Goal: Transaction & Acquisition: Purchase product/service

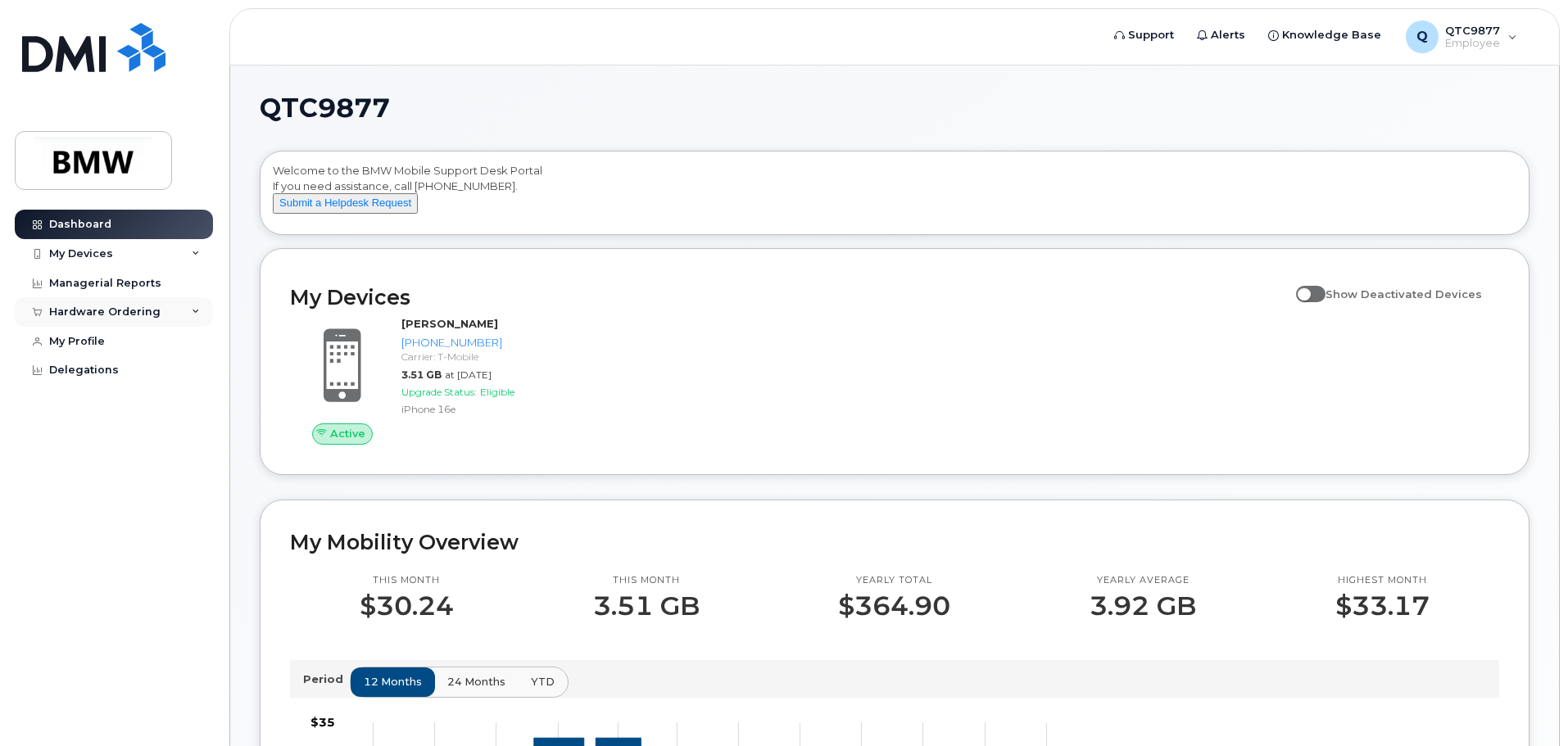
click at [132, 310] on div "Hardware Ordering" at bounding box center [105, 311] width 112 height 13
click at [91, 343] on div "New Order" at bounding box center [88, 342] width 62 height 15
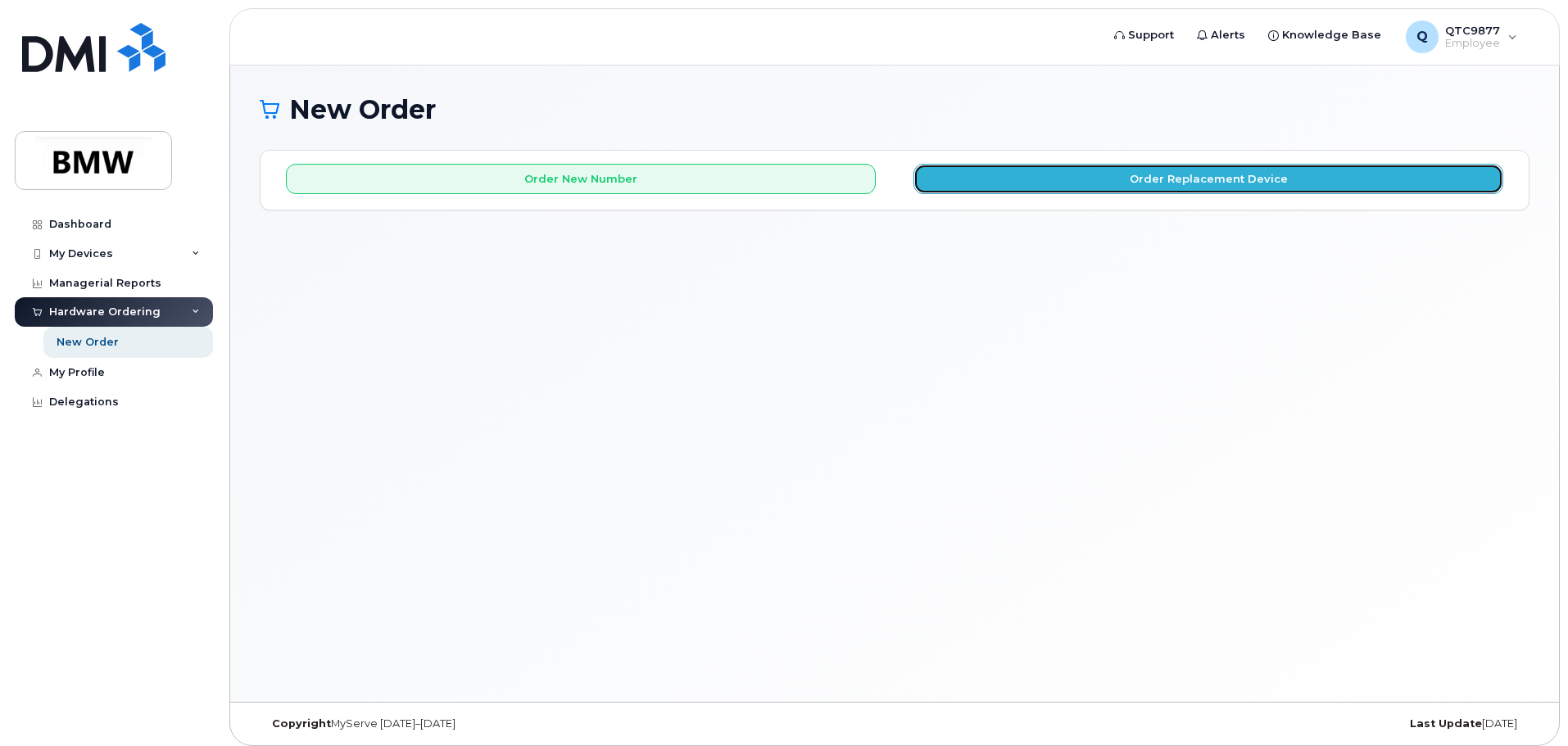
click at [1045, 187] on button "Order Replacement Device" at bounding box center [1208, 179] width 590 height 30
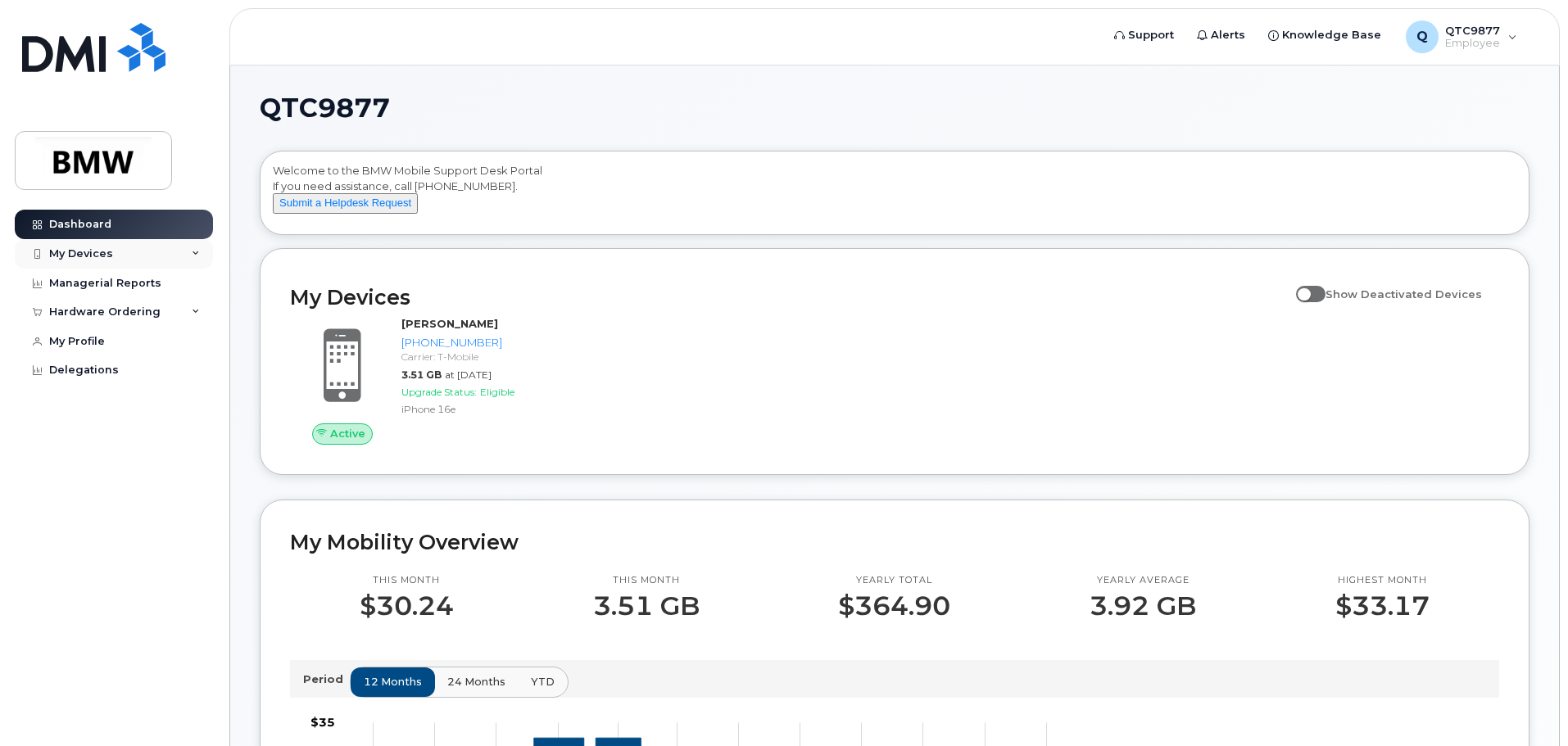
click at [69, 253] on div "My Devices" at bounding box center [81, 254] width 64 height 13
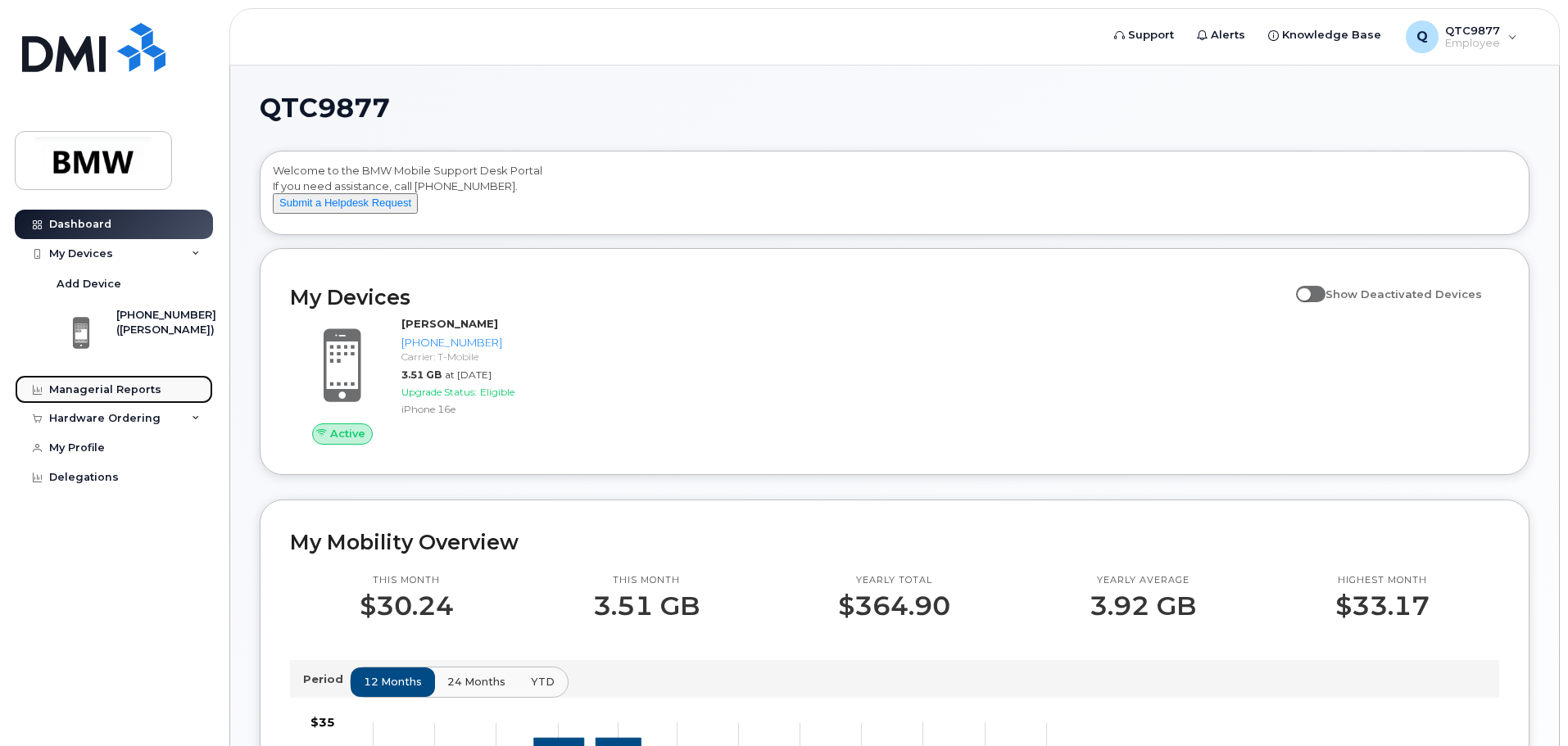
click at [125, 390] on div "Managerial Reports" at bounding box center [105, 389] width 112 height 13
click at [117, 420] on div "Hardware Ordering" at bounding box center [105, 418] width 112 height 13
click at [115, 445] on link "New Order" at bounding box center [128, 448] width 169 height 31
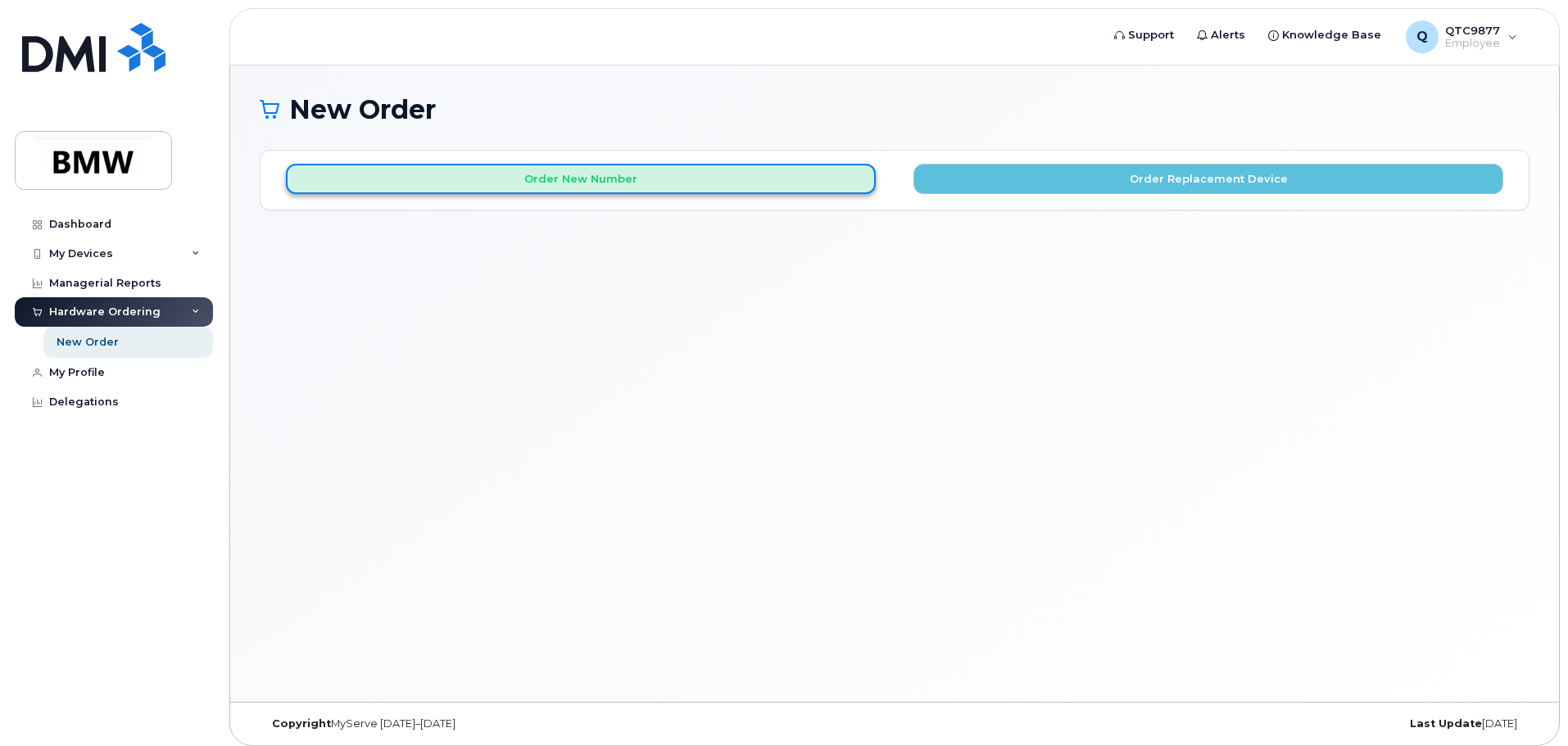
click at [517, 181] on button "Order New Number" at bounding box center [580, 179] width 590 height 30
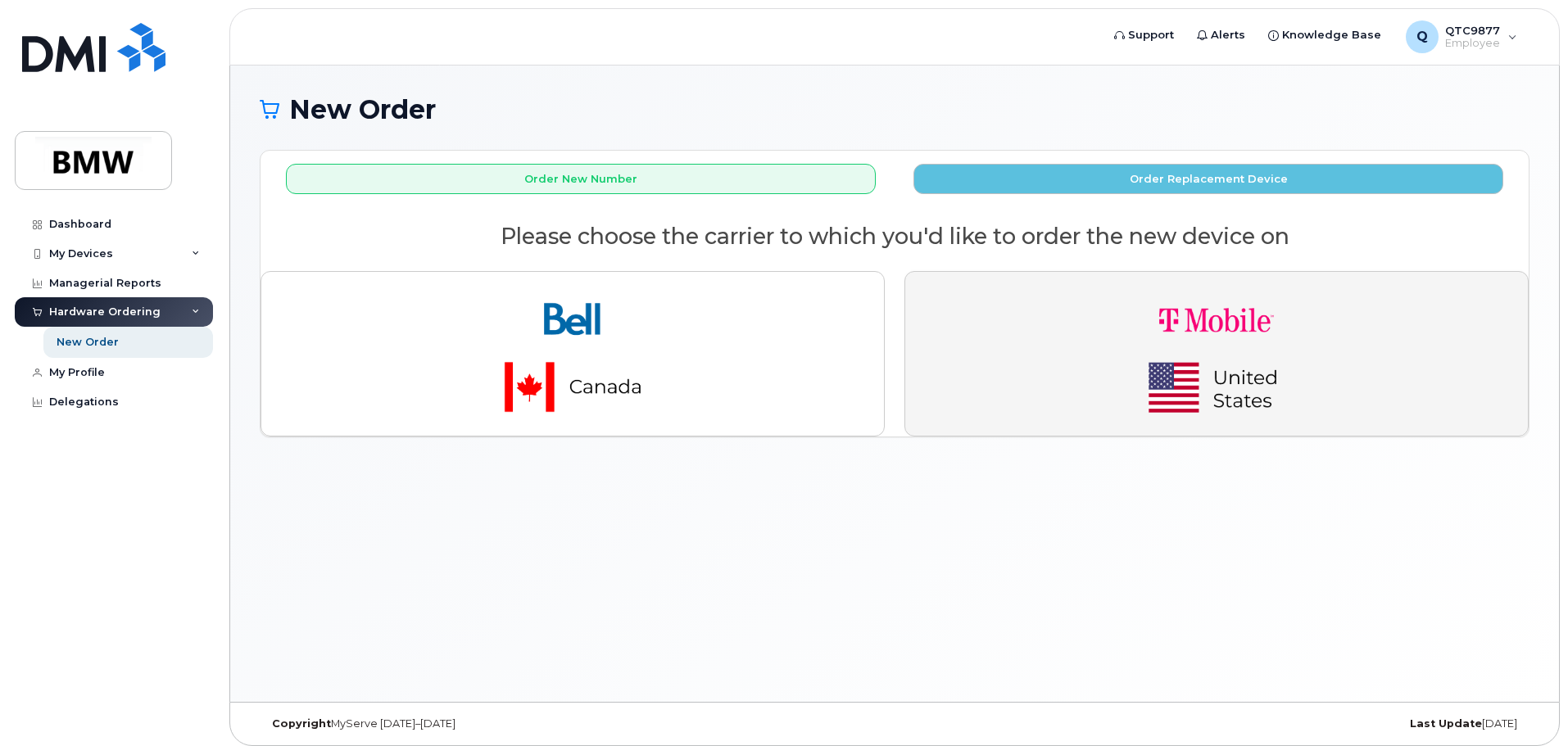
click at [1208, 334] on img "button" at bounding box center [1217, 353] width 230 height 137
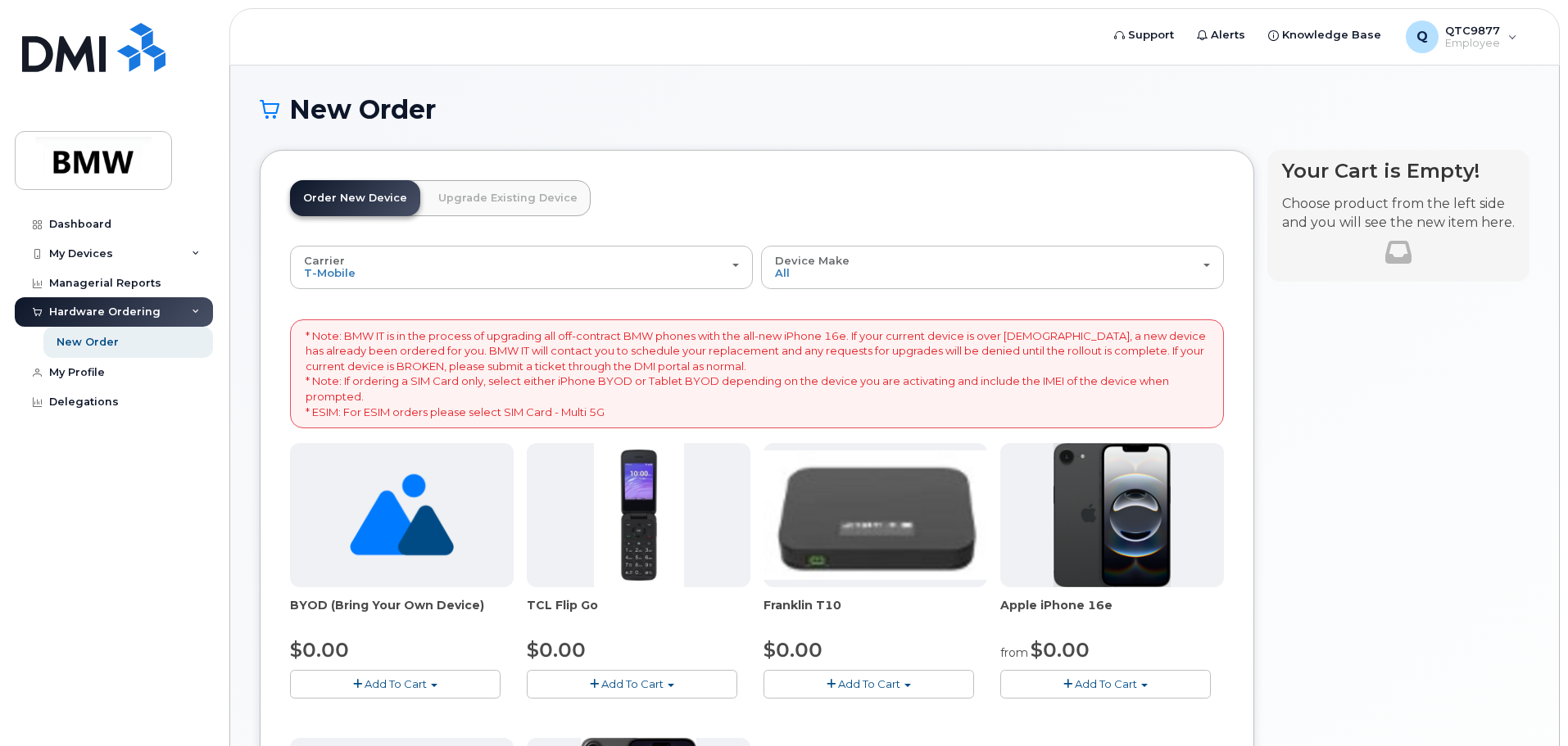
click at [518, 198] on link "Upgrade Existing Device" at bounding box center [508, 198] width 166 height 36
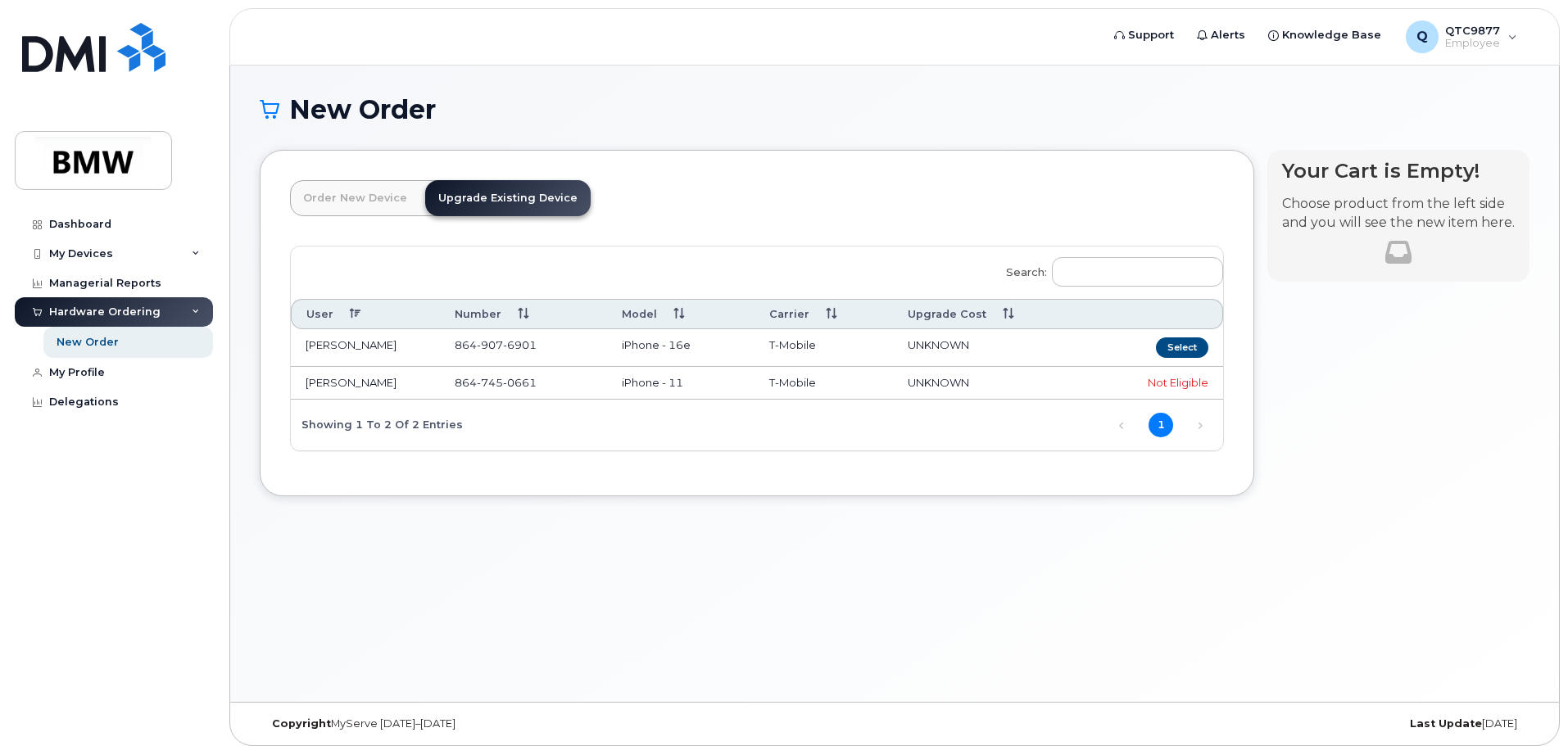
click at [376, 213] on link "Order New Device" at bounding box center [355, 198] width 130 height 36
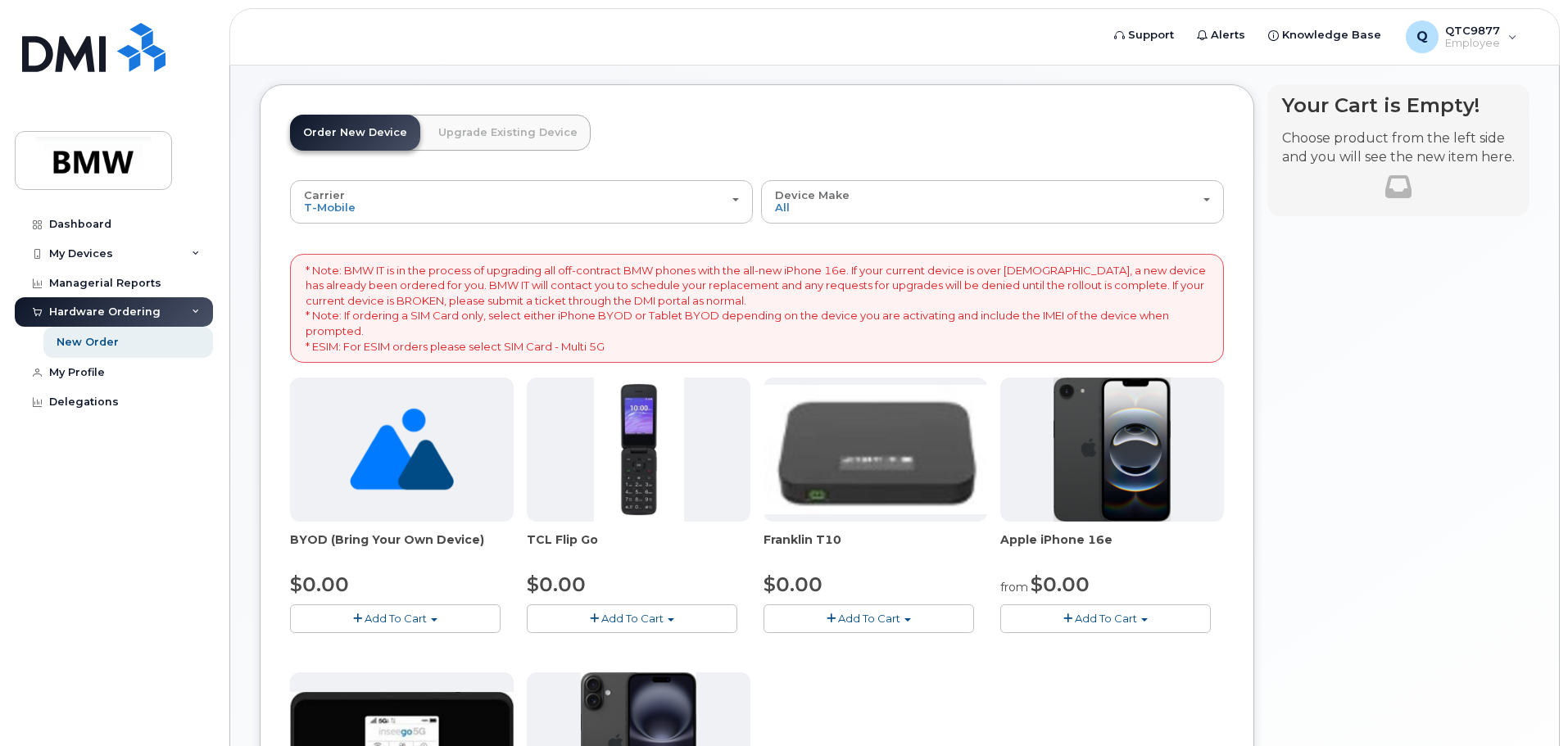
scroll to position [164, 0]
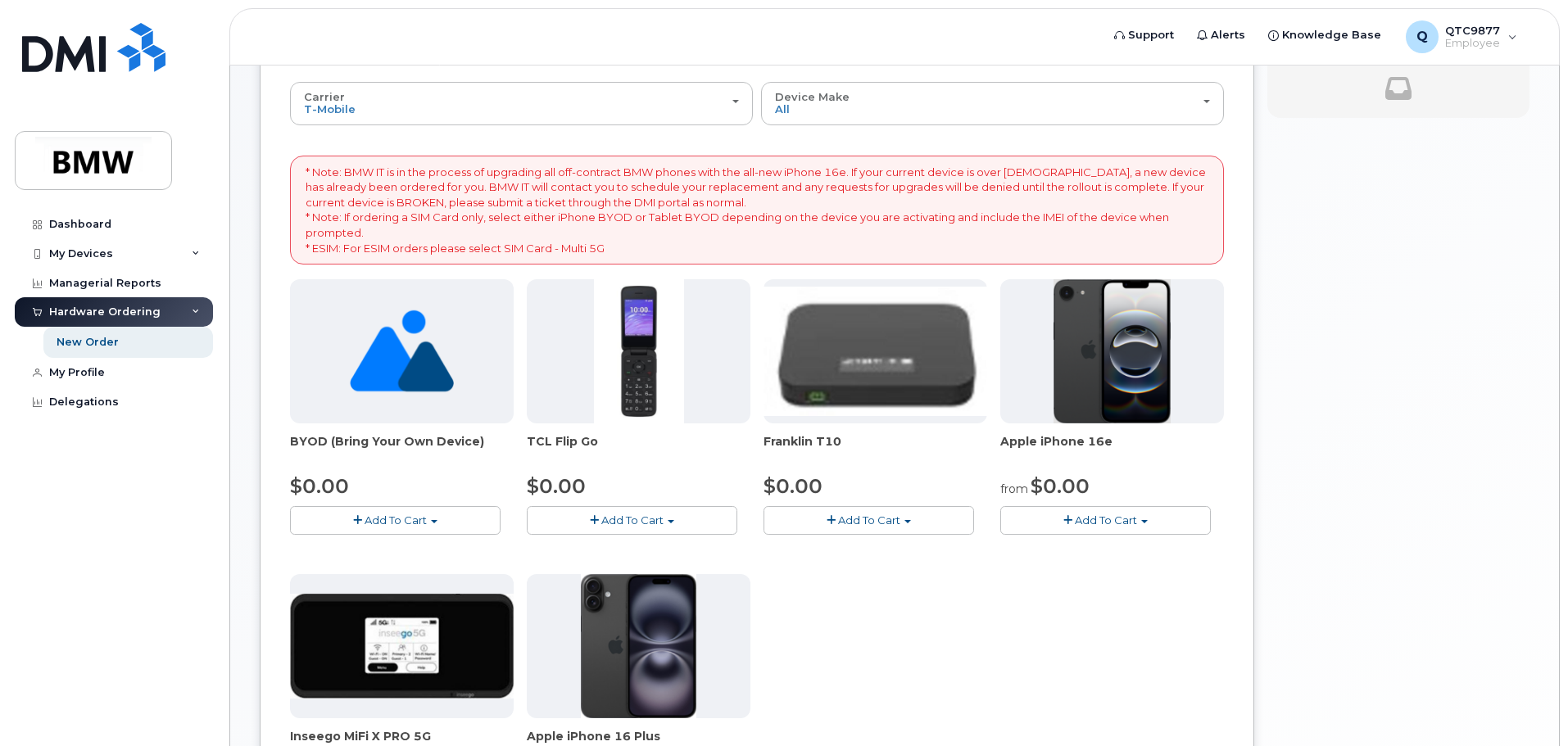
click at [400, 440] on span "BYOD (Bring Your Own Device)" at bounding box center [402, 449] width 224 height 33
click at [354, 351] on img at bounding box center [401, 351] width 104 height 145
click at [391, 532] on button "Add To Cart" at bounding box center [395, 521] width 210 height 28
click at [398, 521] on span "Add To Cart" at bounding box center [396, 520] width 62 height 13
click at [433, 518] on button "Add To Cart" at bounding box center [395, 521] width 210 height 28
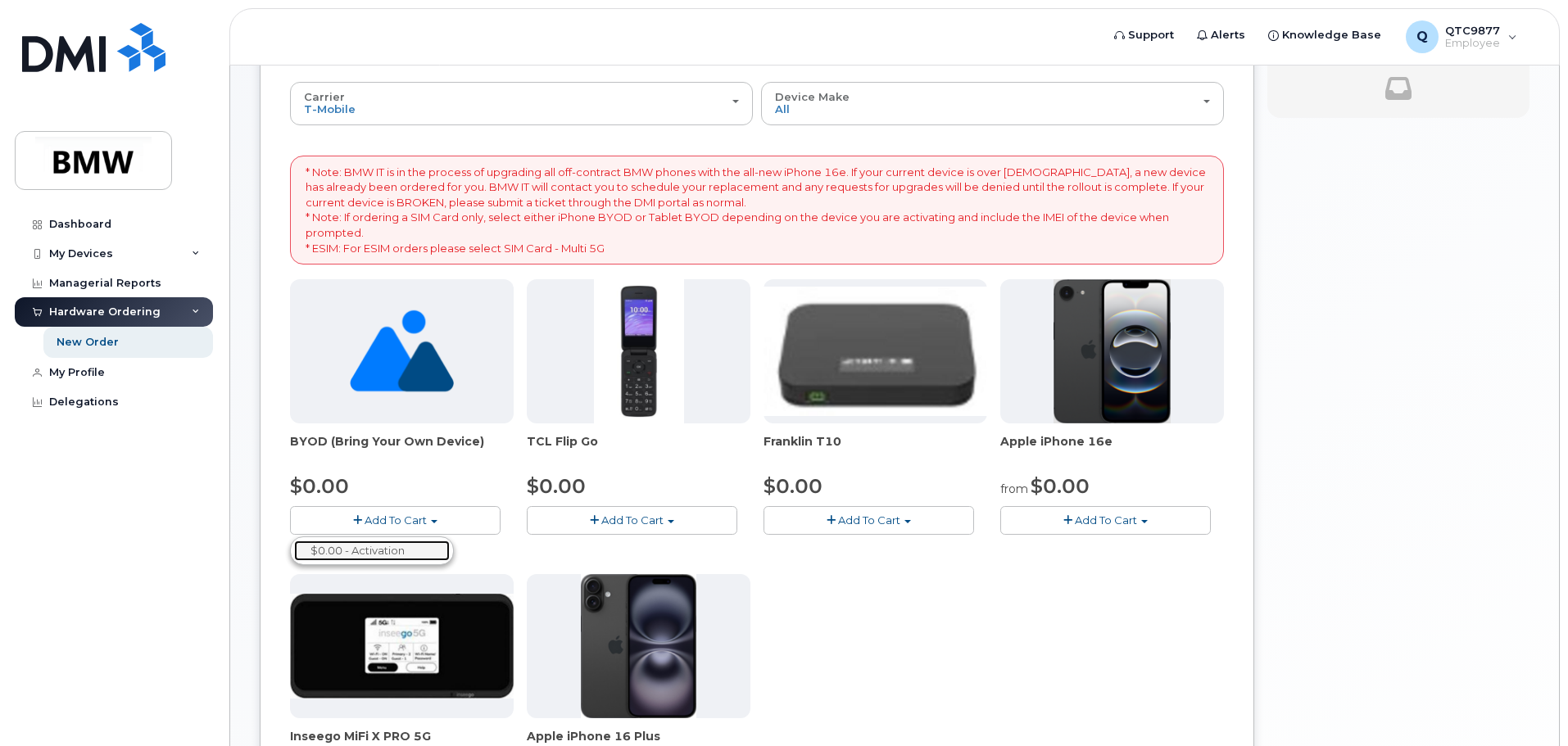
click at [384, 550] on link "$0.00 - Activation" at bounding box center [371, 550] width 155 height 20
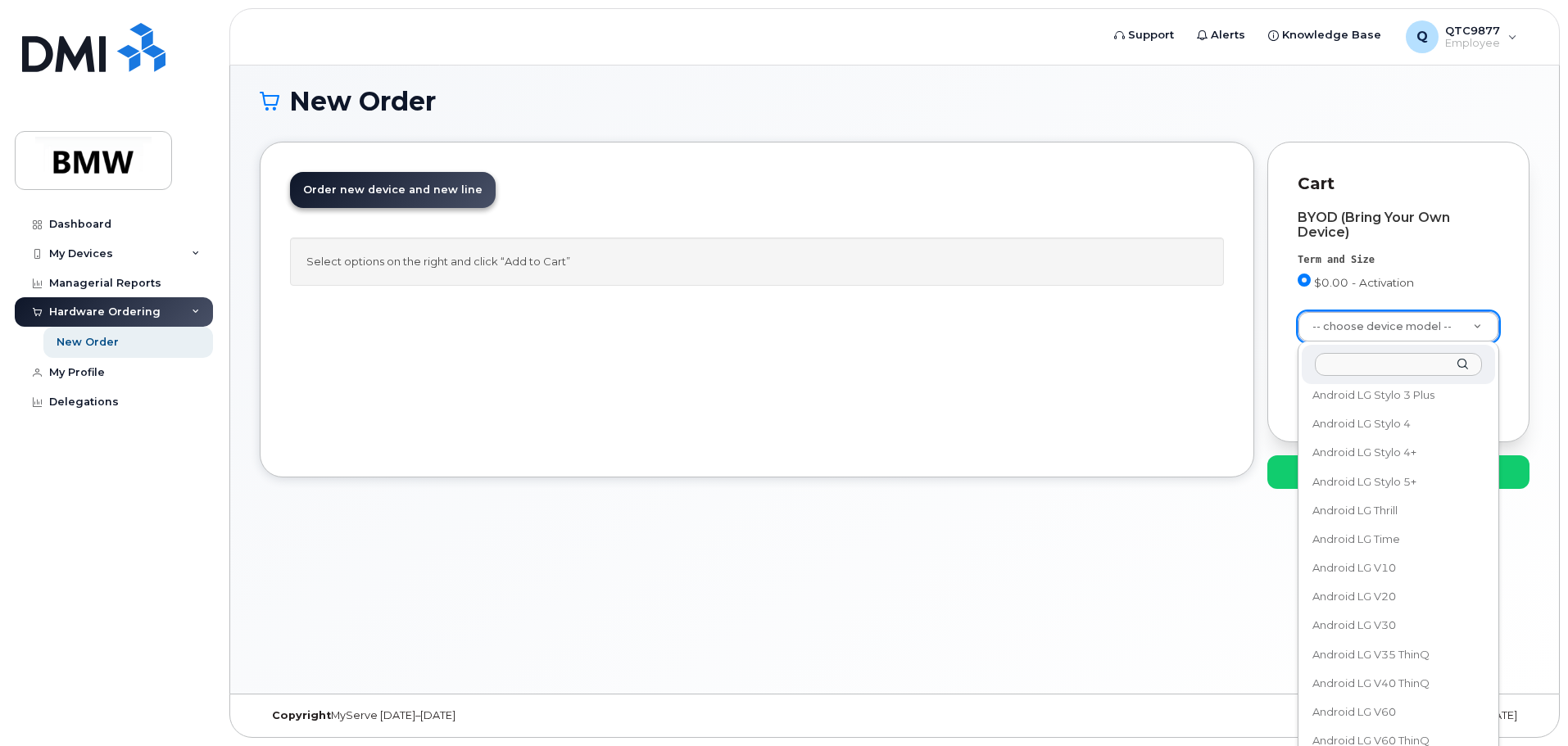
scroll to position [16953, 0]
click at [1377, 365] on input "text" at bounding box center [1399, 365] width 167 height 24
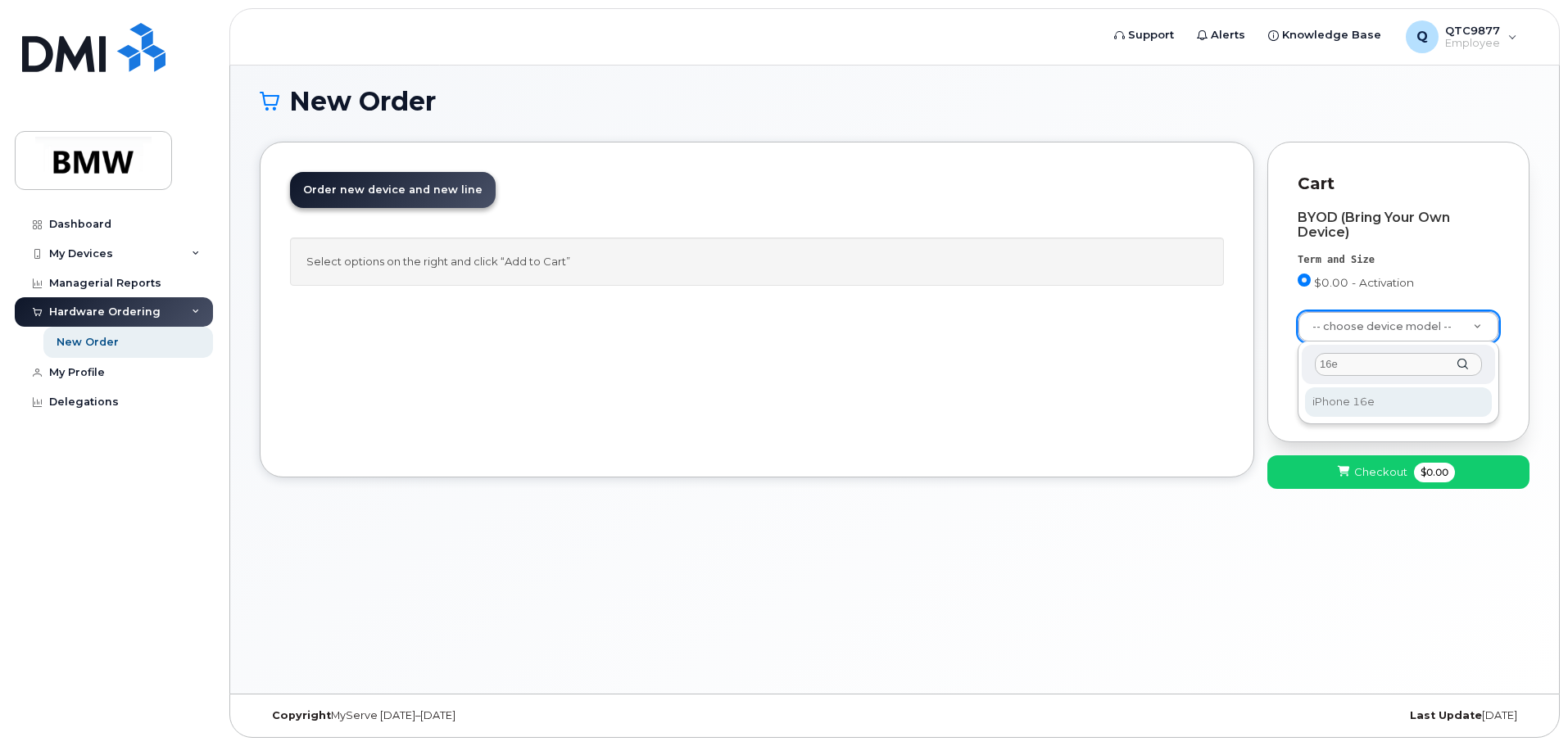
type input "16e"
select select "3304"
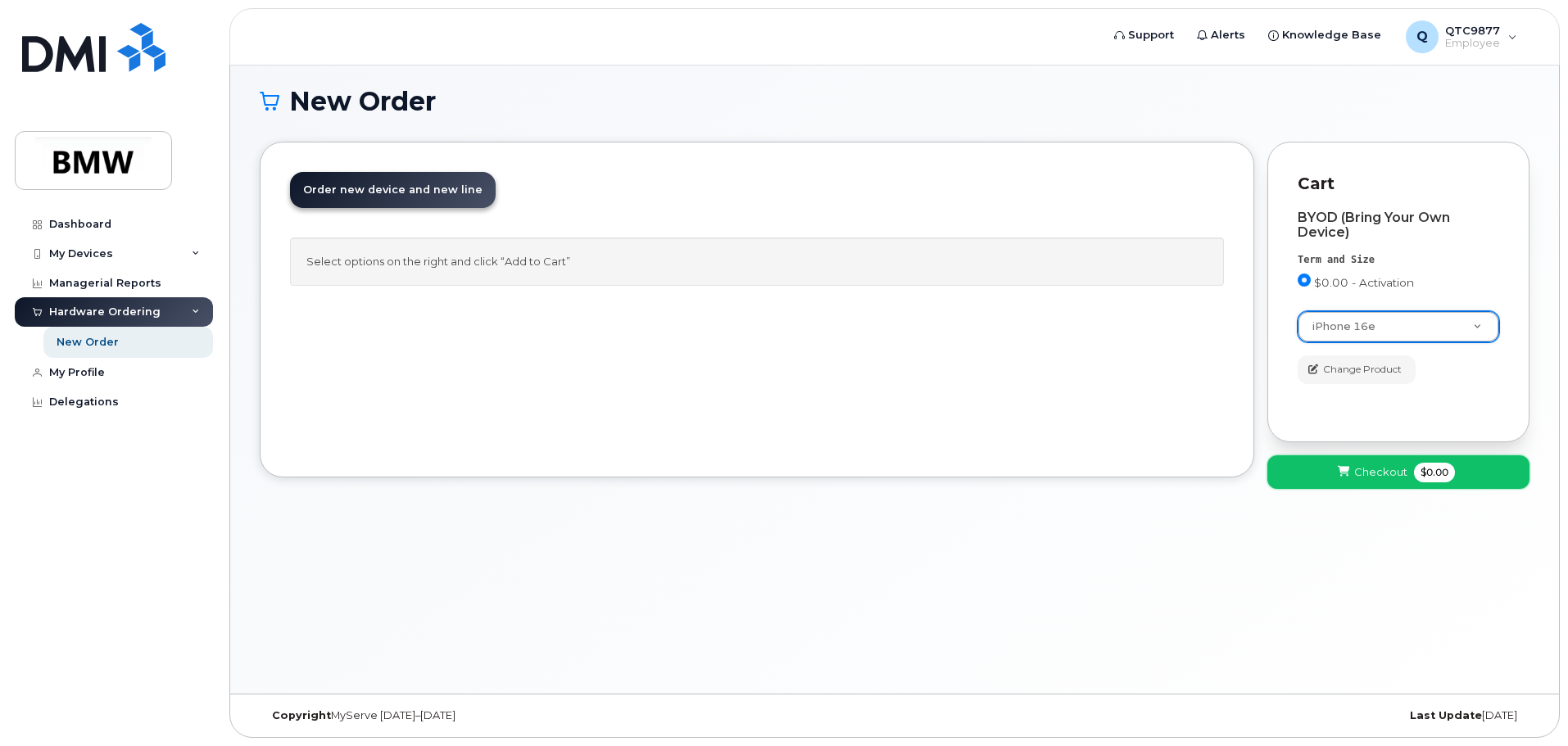
click at [1374, 475] on span "Checkout" at bounding box center [1381, 473] width 53 height 16
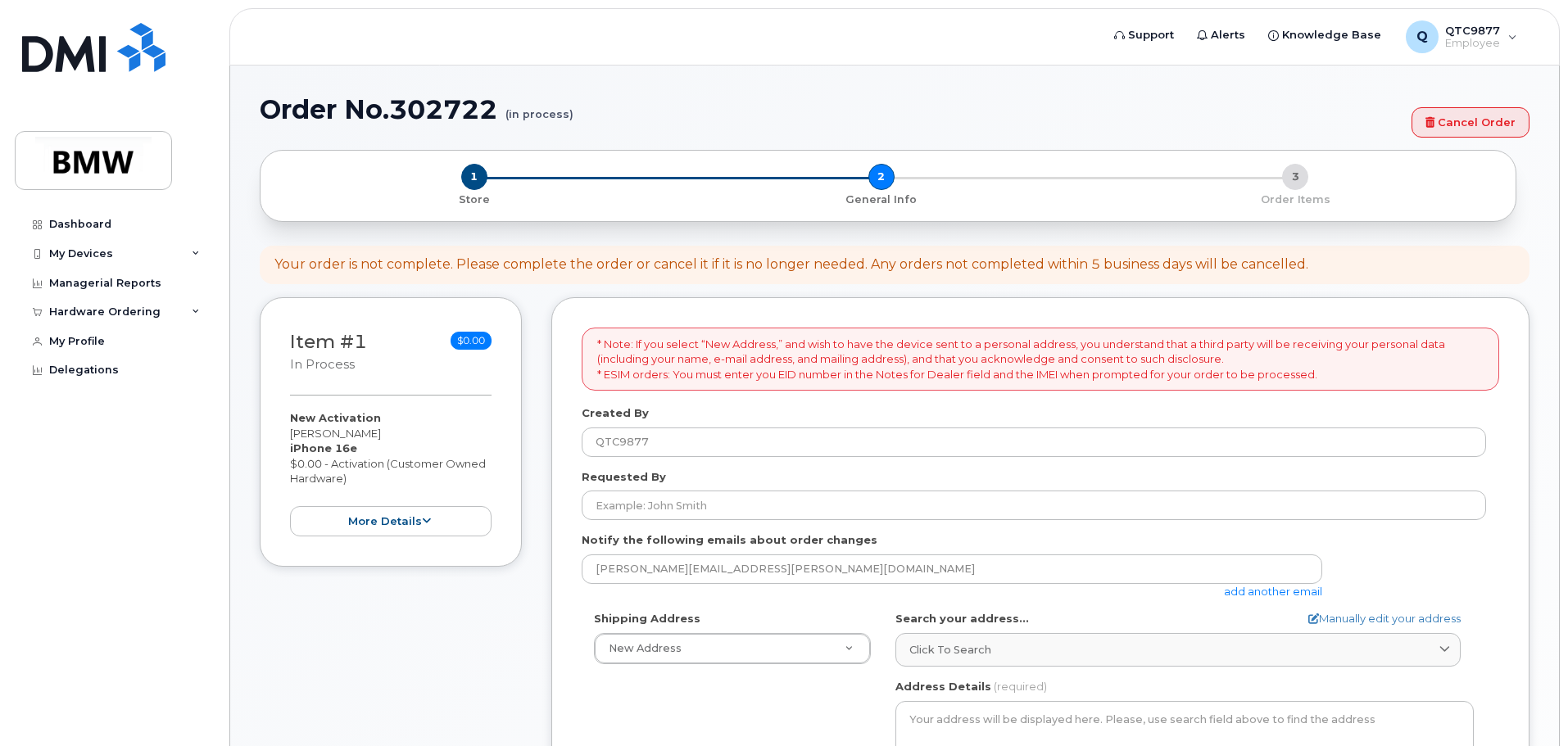
select select
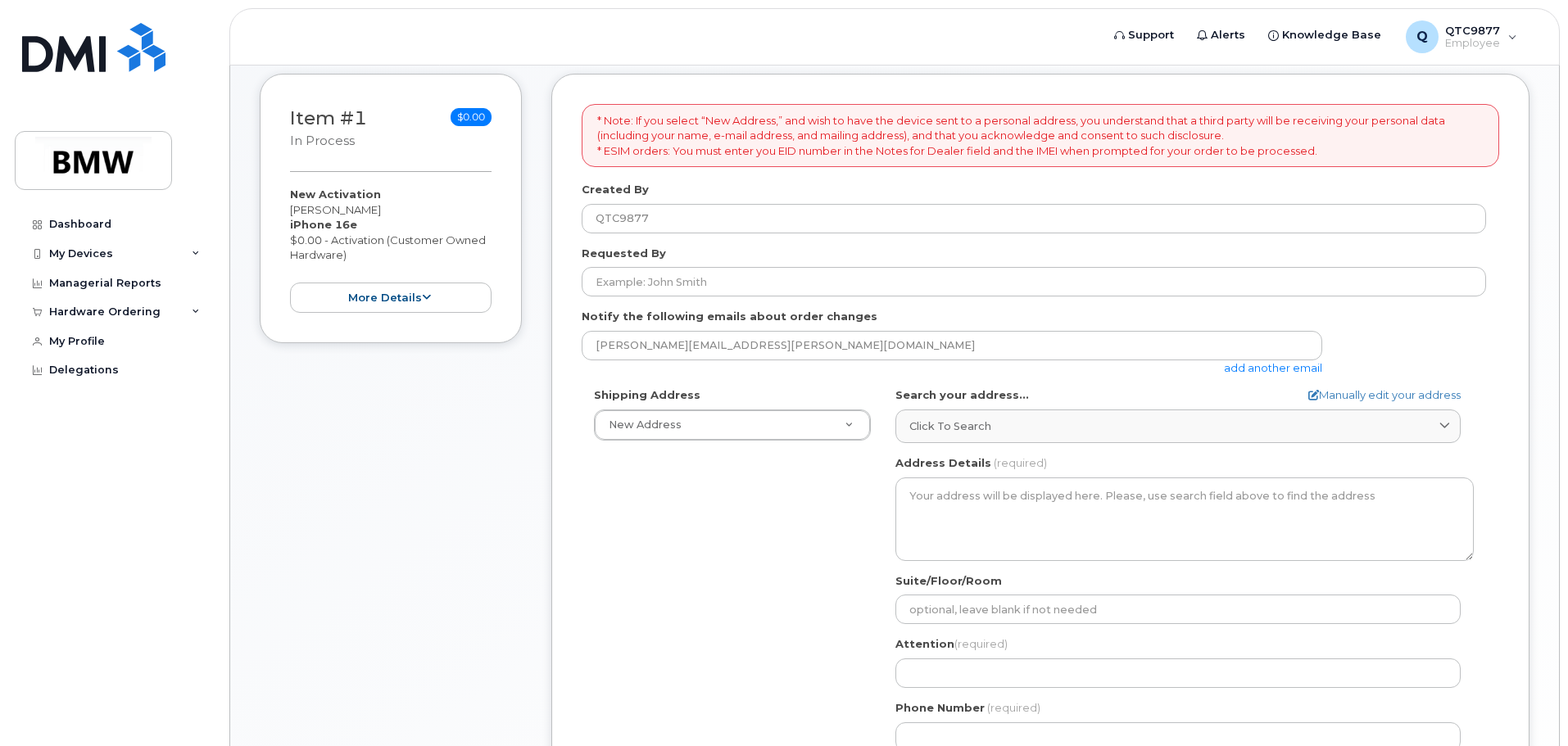
scroll to position [246, 0]
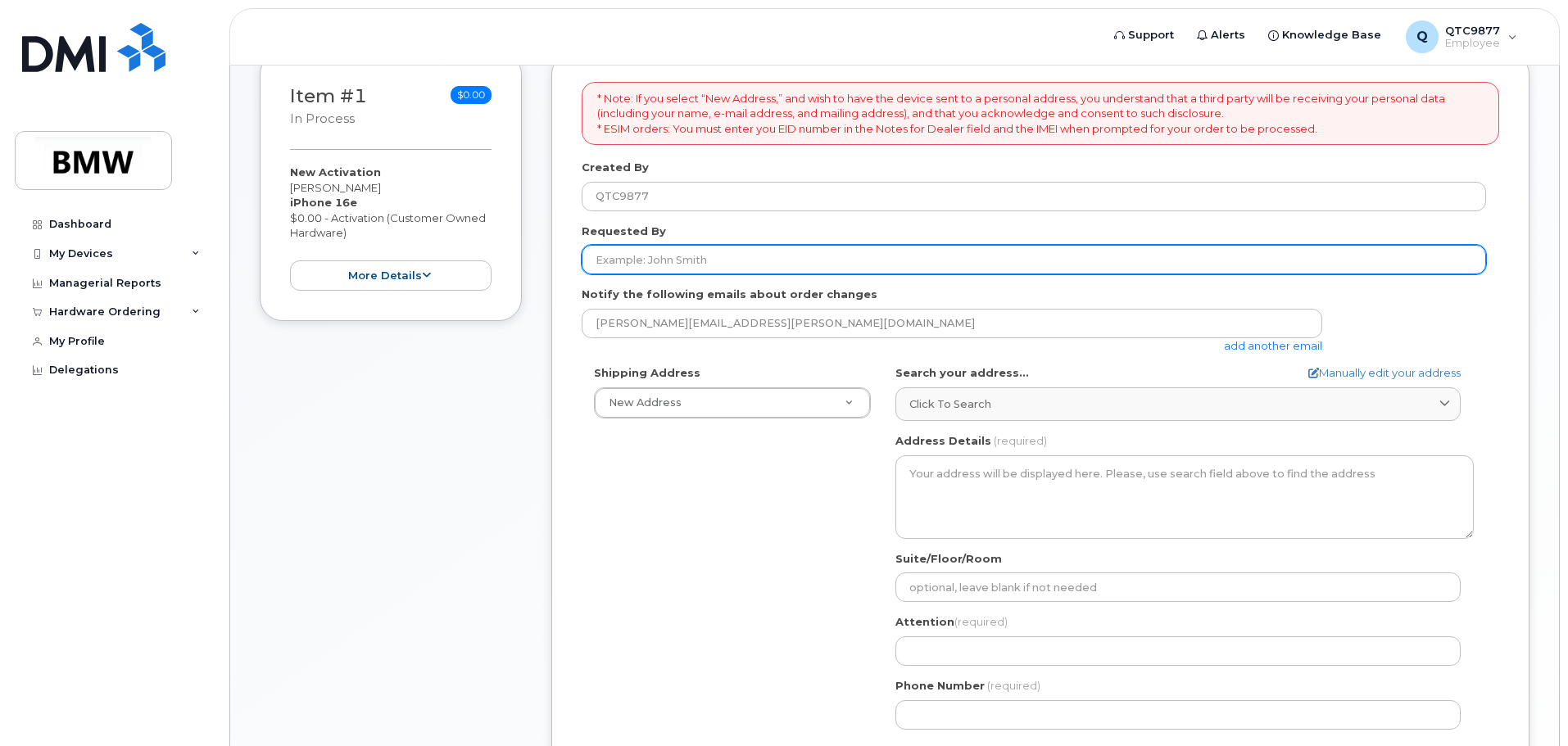
click at [661, 262] on input "Requested By" at bounding box center [1034, 259] width 904 height 29
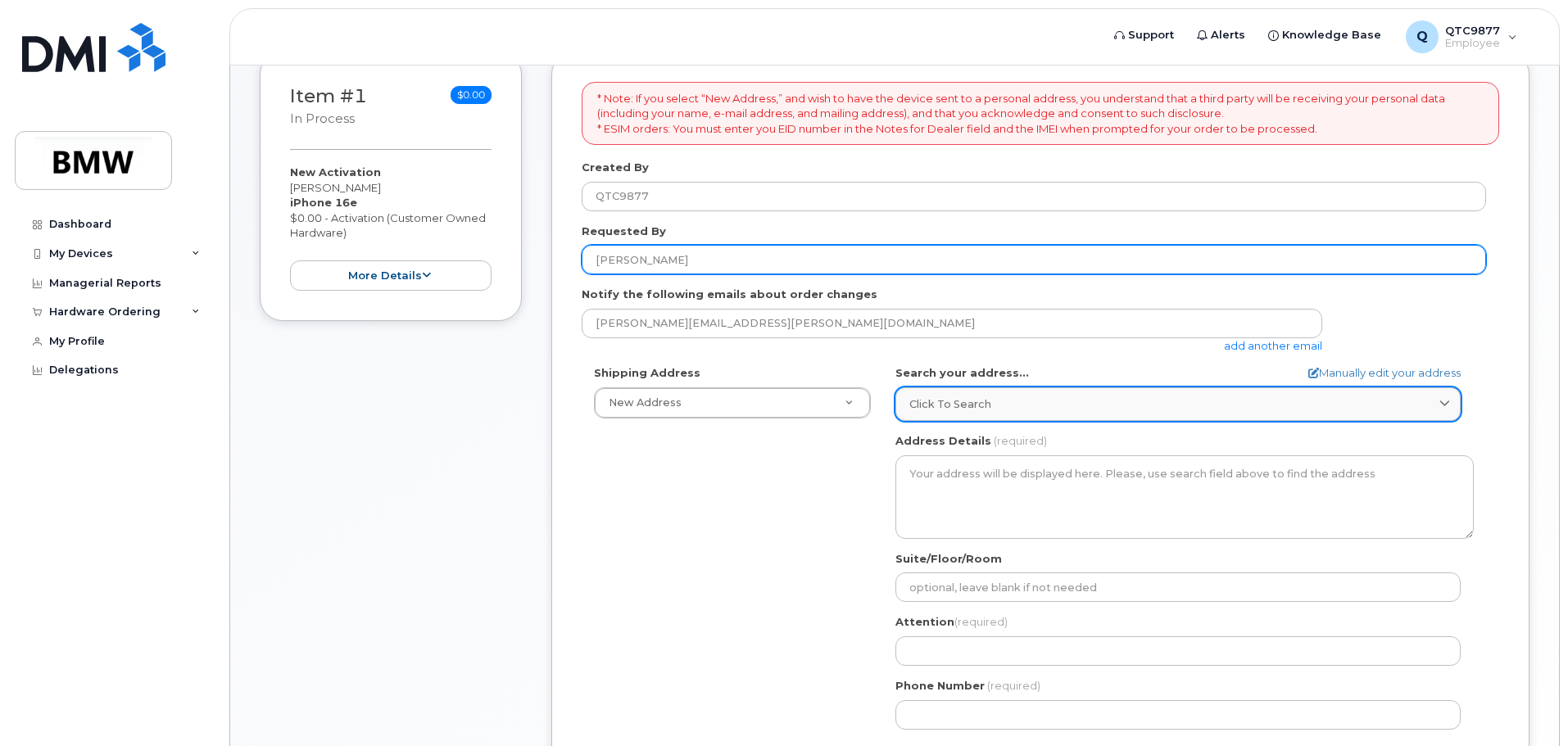
type input "[PERSON_NAME]"
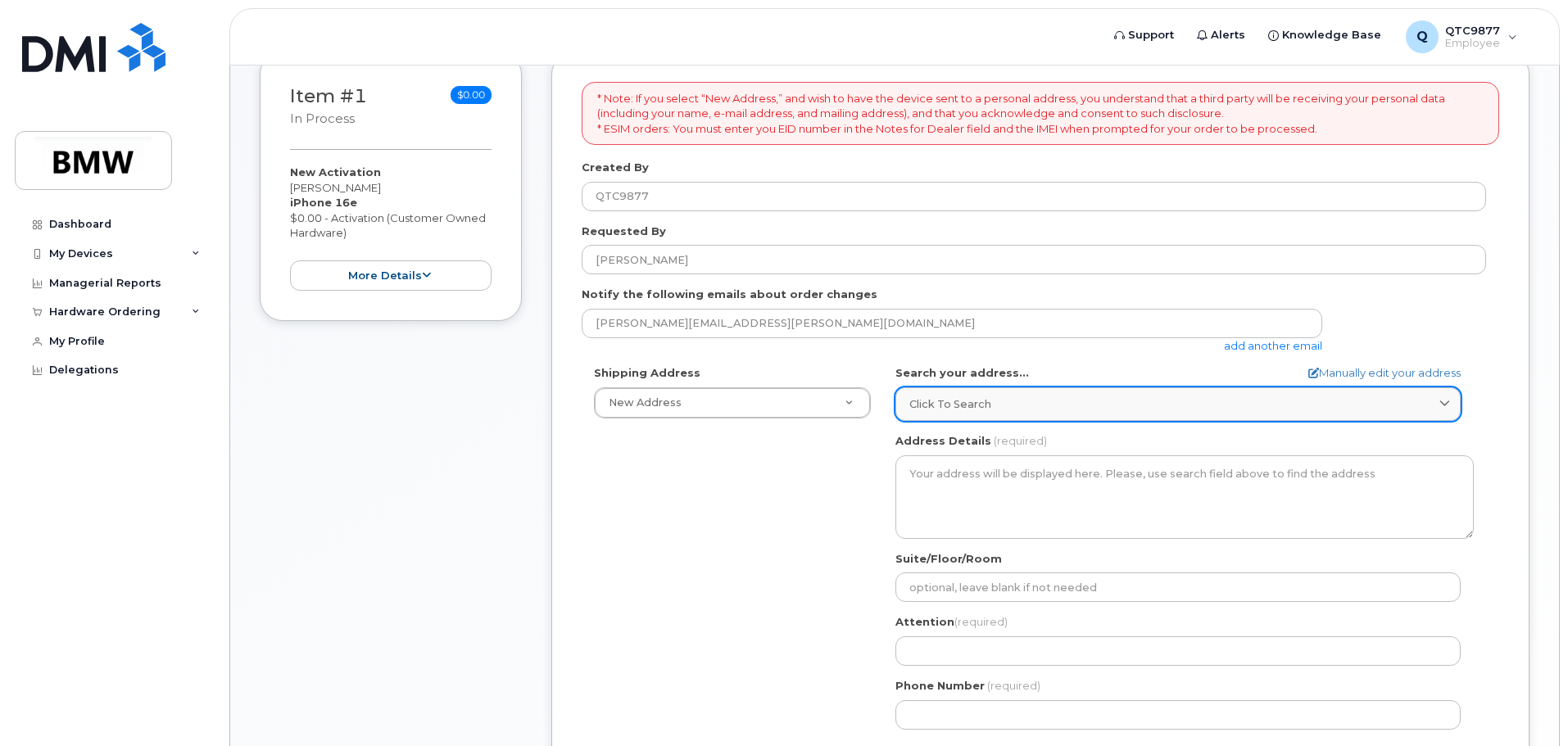
click at [972, 412] on link "Click to search" at bounding box center [1178, 404] width 565 height 34
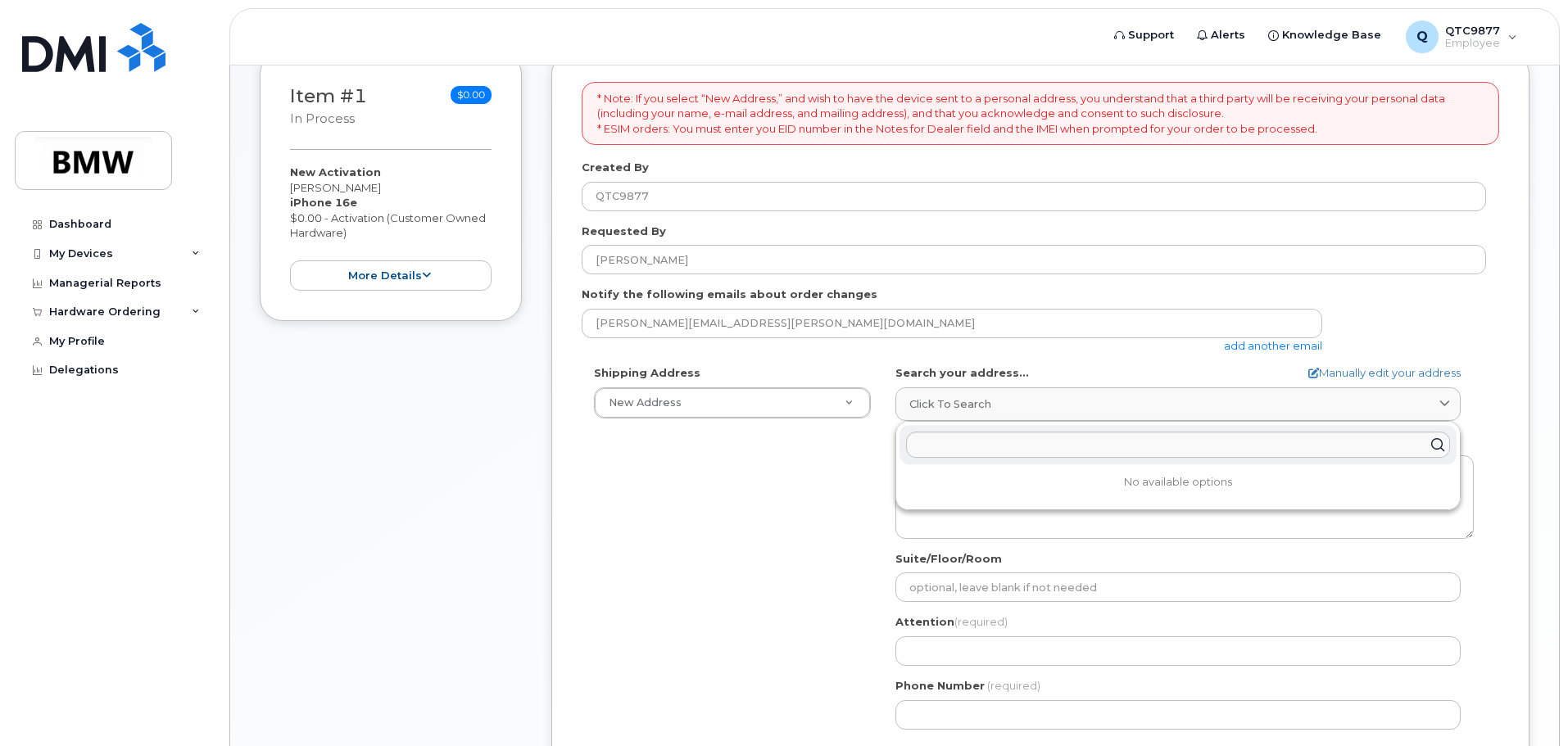
click at [839, 476] on div "Shipping Address New Address New Address BMW MC Plant BMW North America Financi…" at bounding box center [1034, 554] width 904 height 376
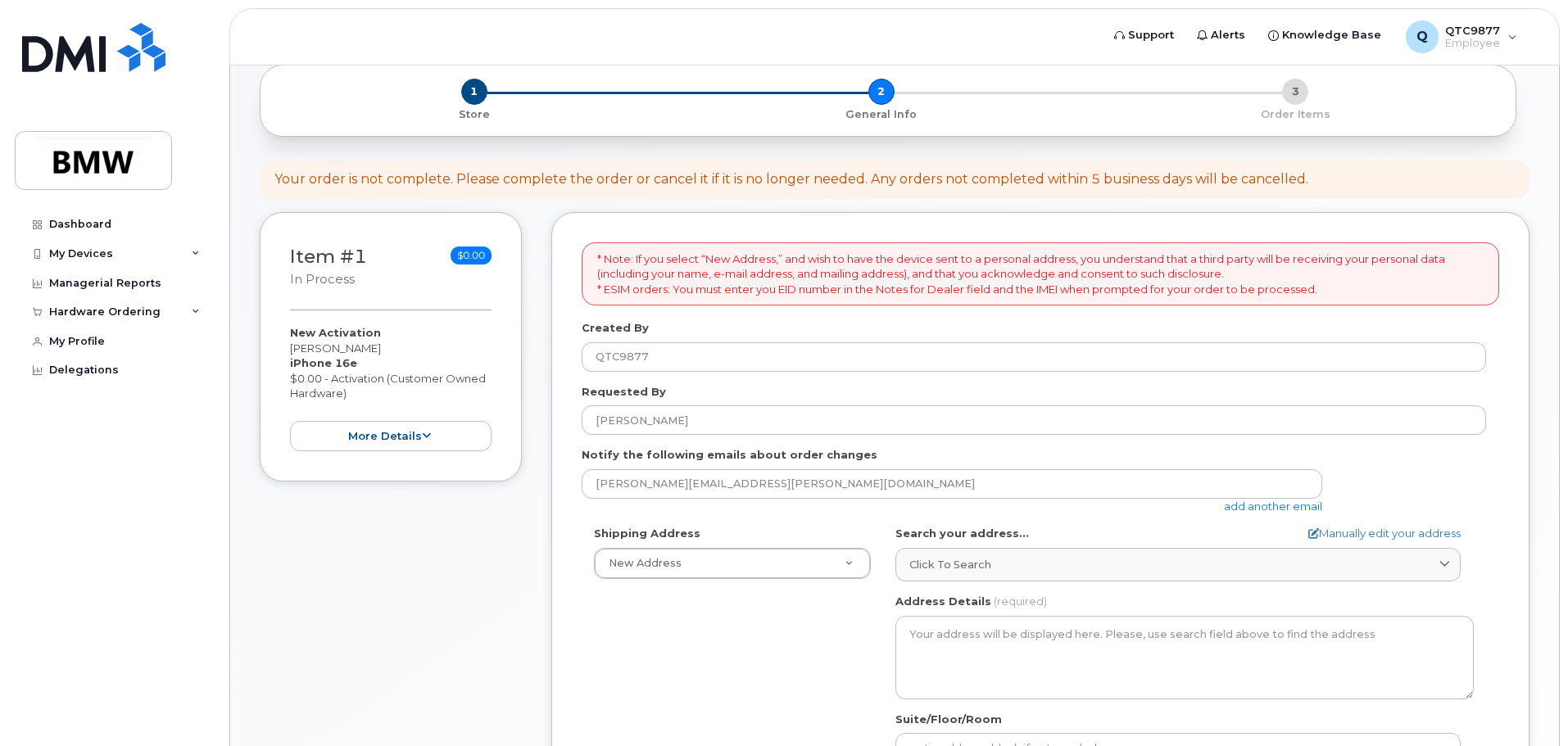
scroll to position [82, 0]
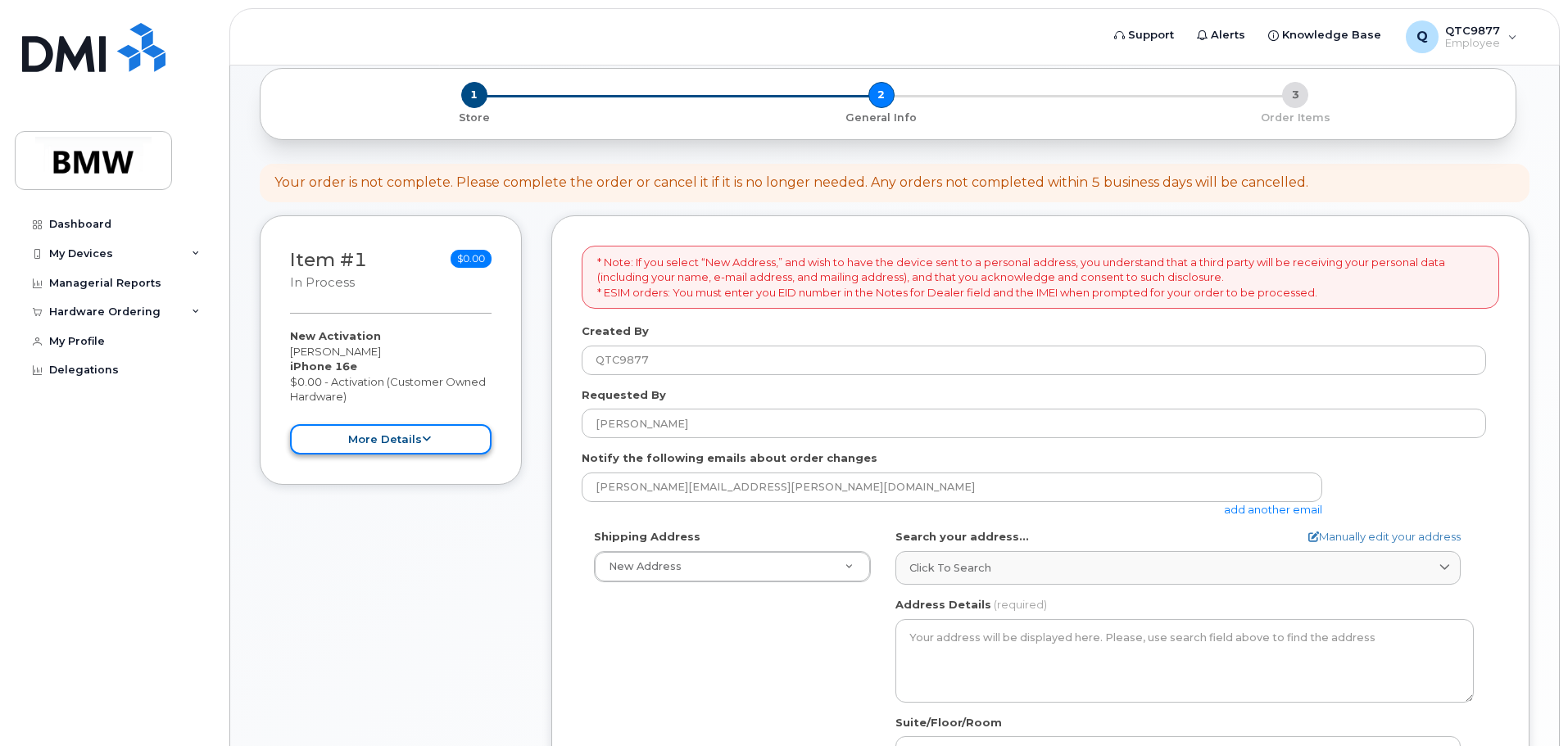
click at [382, 441] on button "more details" at bounding box center [390, 439] width 201 height 30
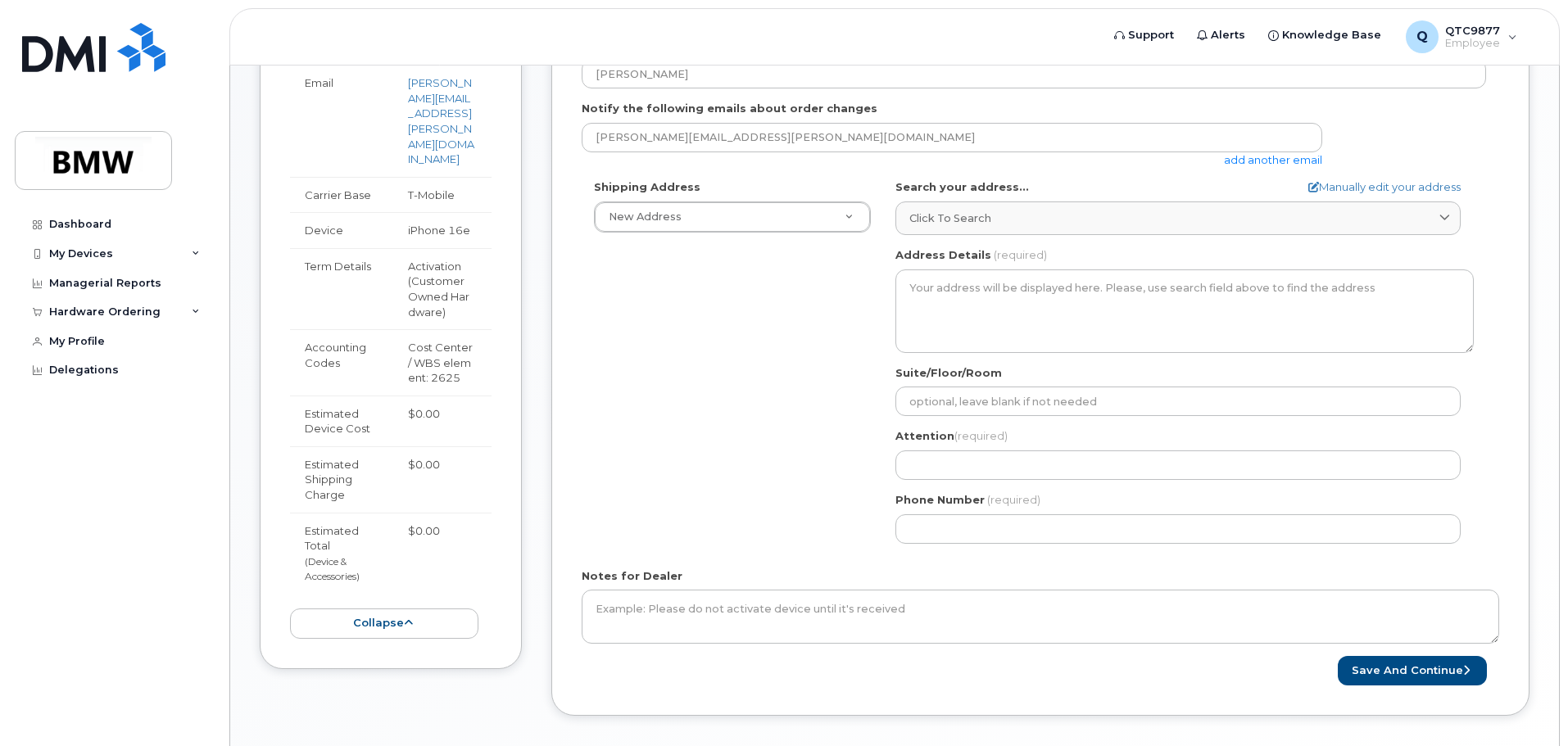
scroll to position [344, 0]
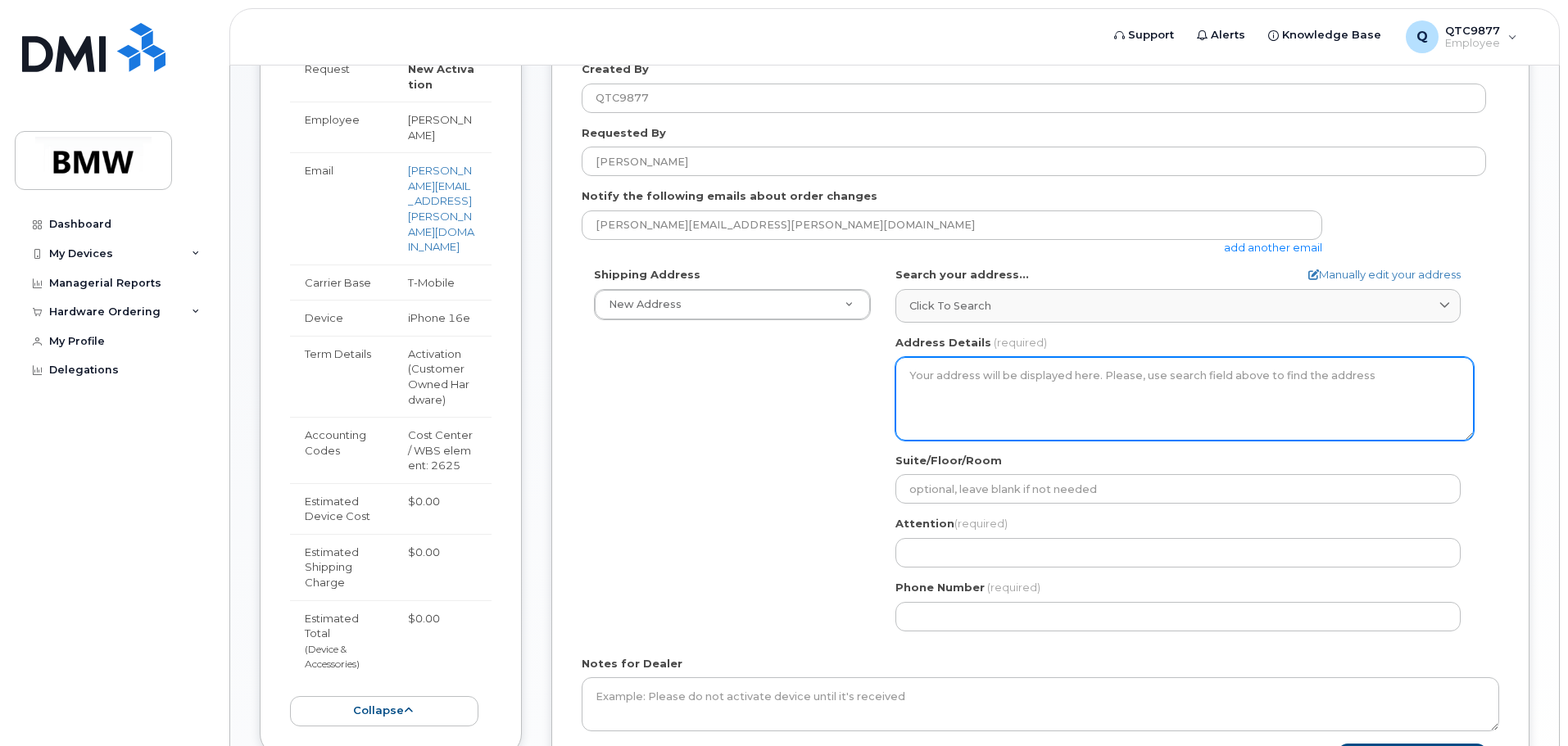
click at [993, 378] on textarea "Address Details" at bounding box center [1185, 399] width 579 height 83
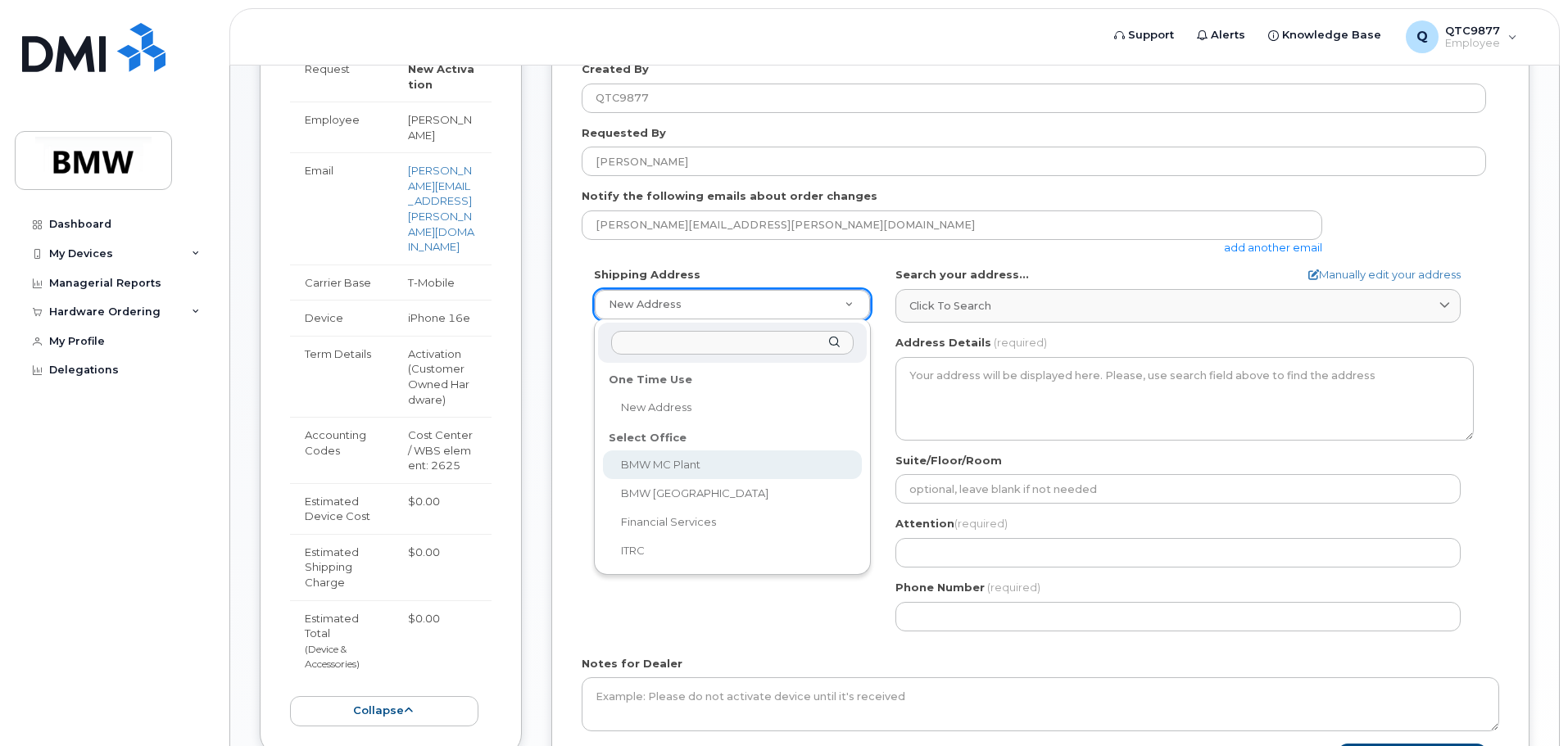
select select
type textarea "1400 Highway 101 S GREER SC 29651-6731 UNITED STATES Greer South Carolina 29651…"
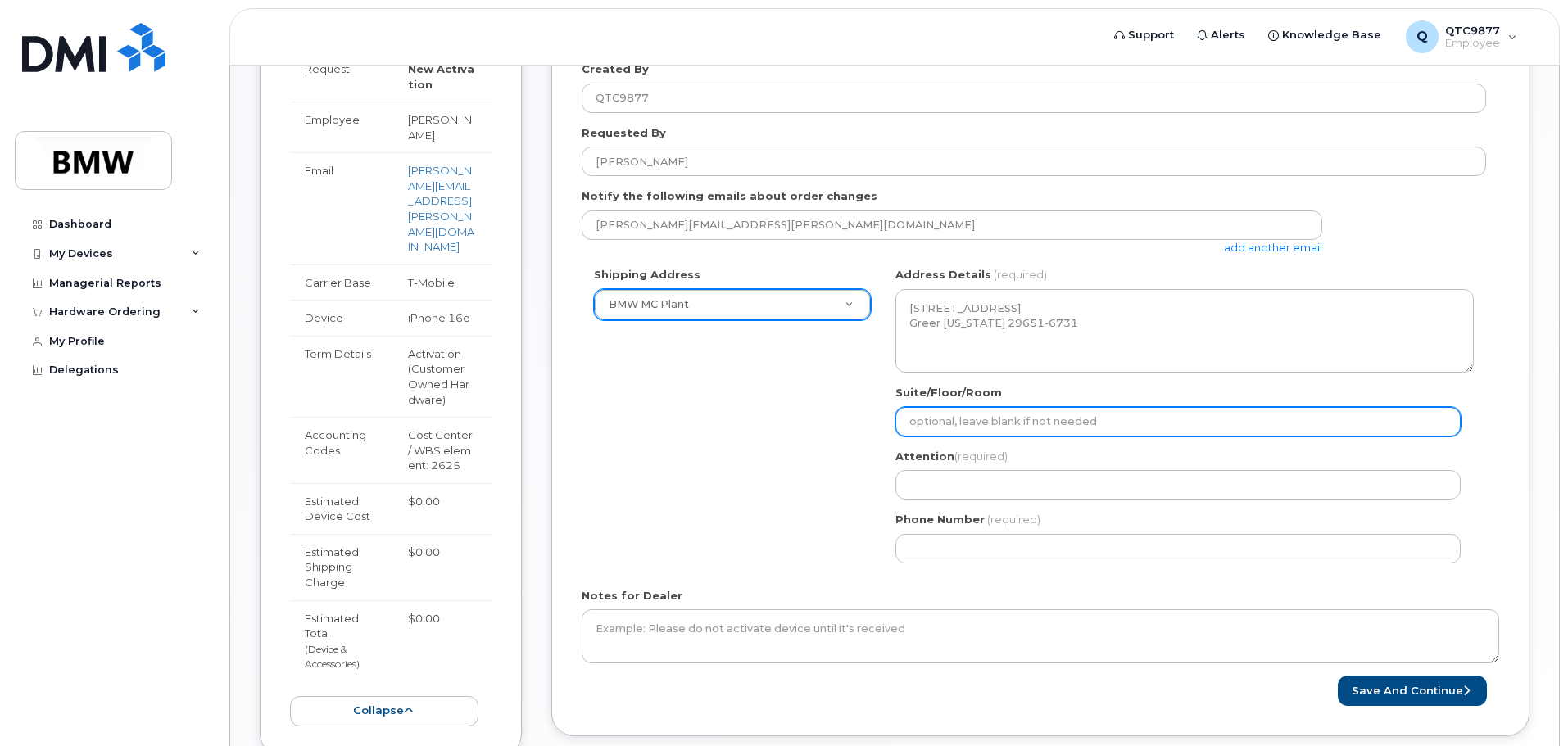
click at [965, 421] on input "Suite/Floor/Room" at bounding box center [1178, 421] width 565 height 29
select select
type input "H"
select select
type input "Ha"
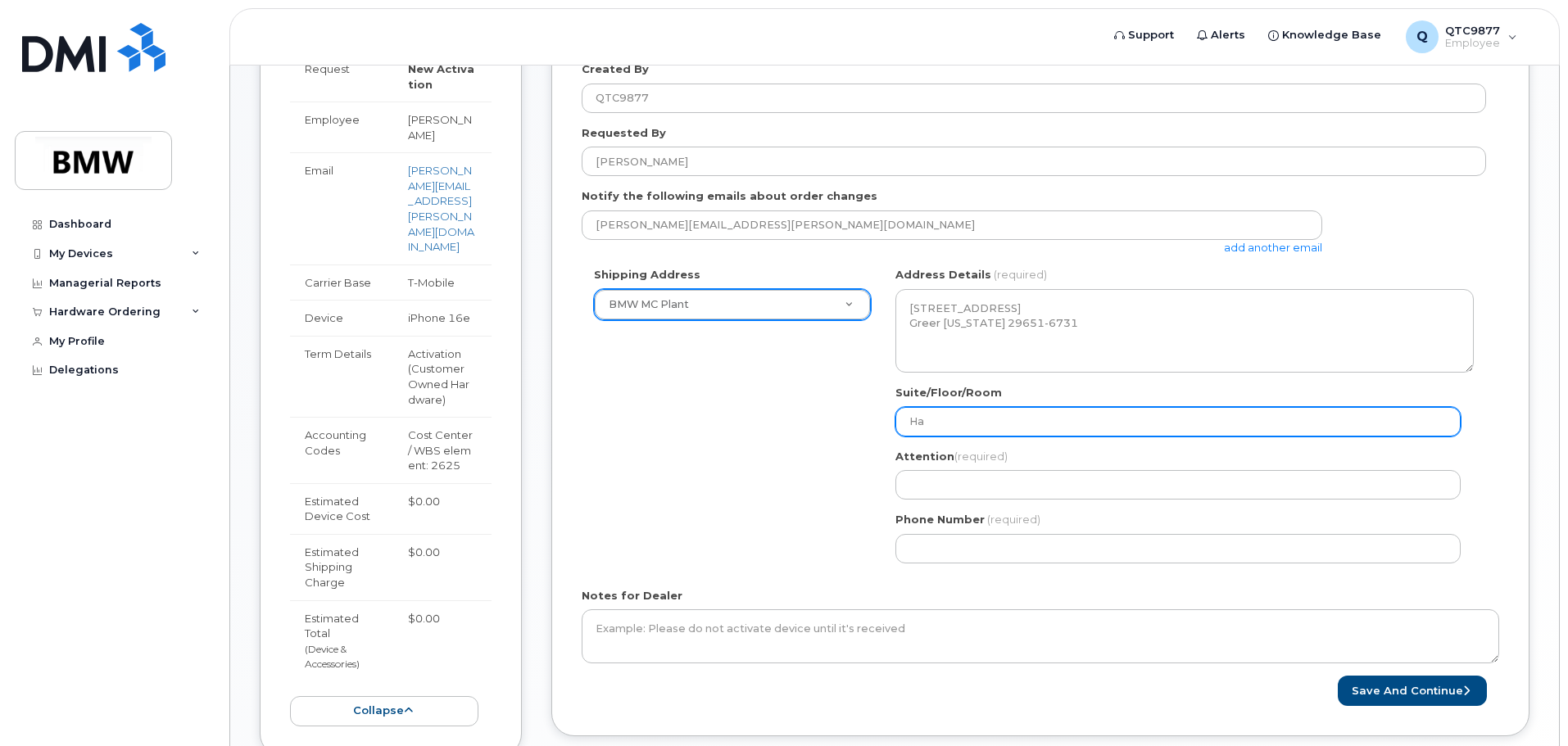
select select
type input "Hal"
select select
type input "Hall"
select select
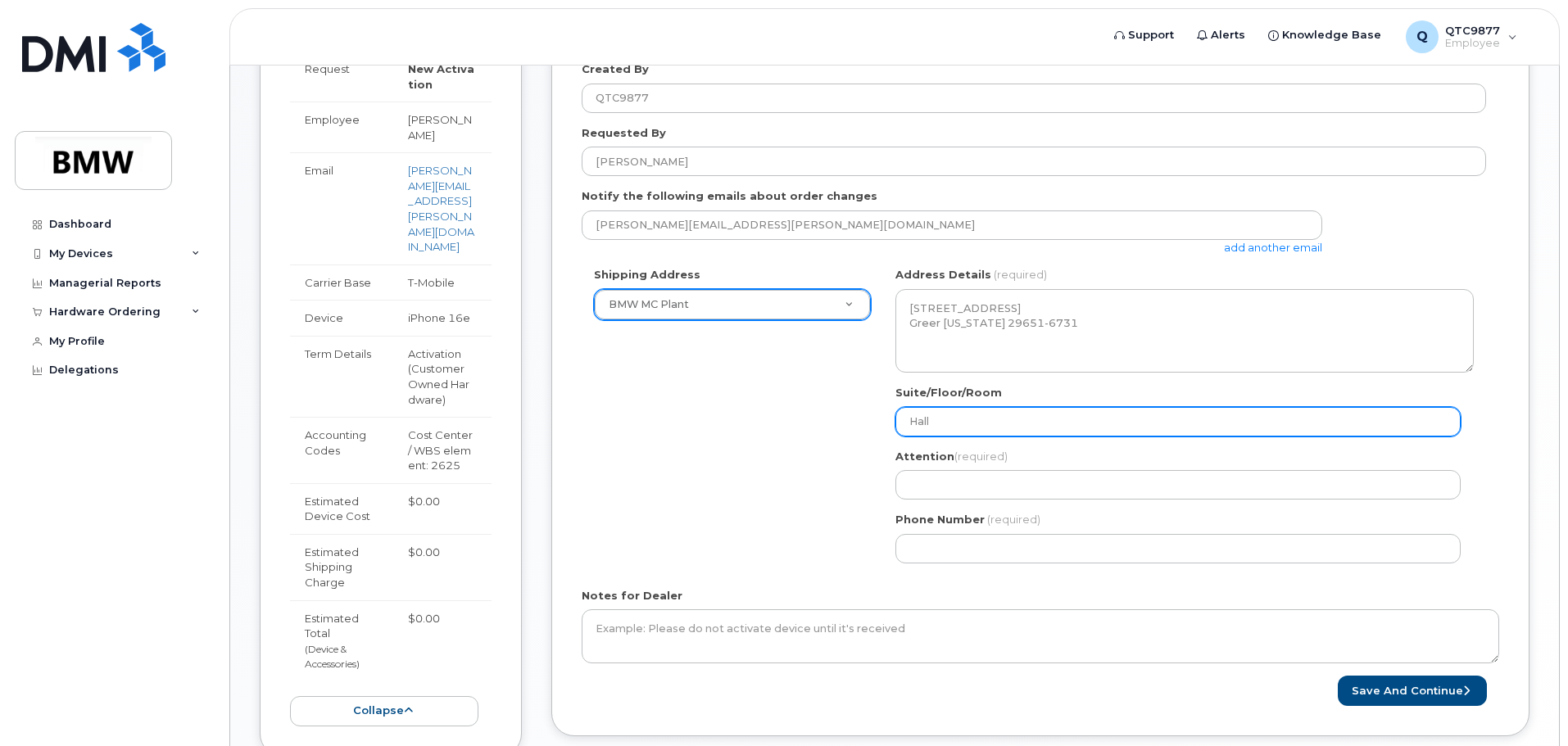
type input "Hall 2"
select select
type input "Hall"
select select
type input "Hall 3"
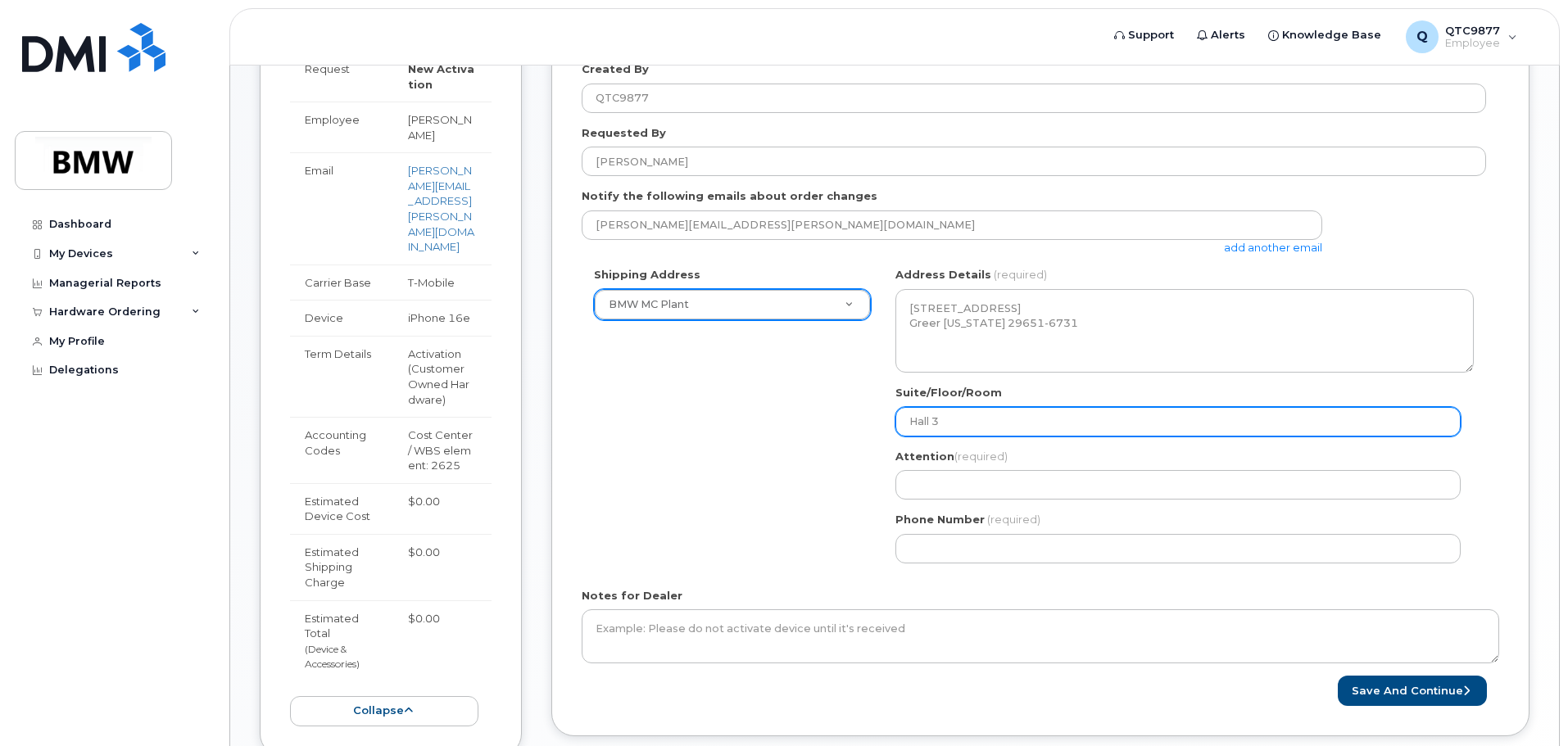
select select
type input "Hall 30"
select select
type input "Hall 30."
select select
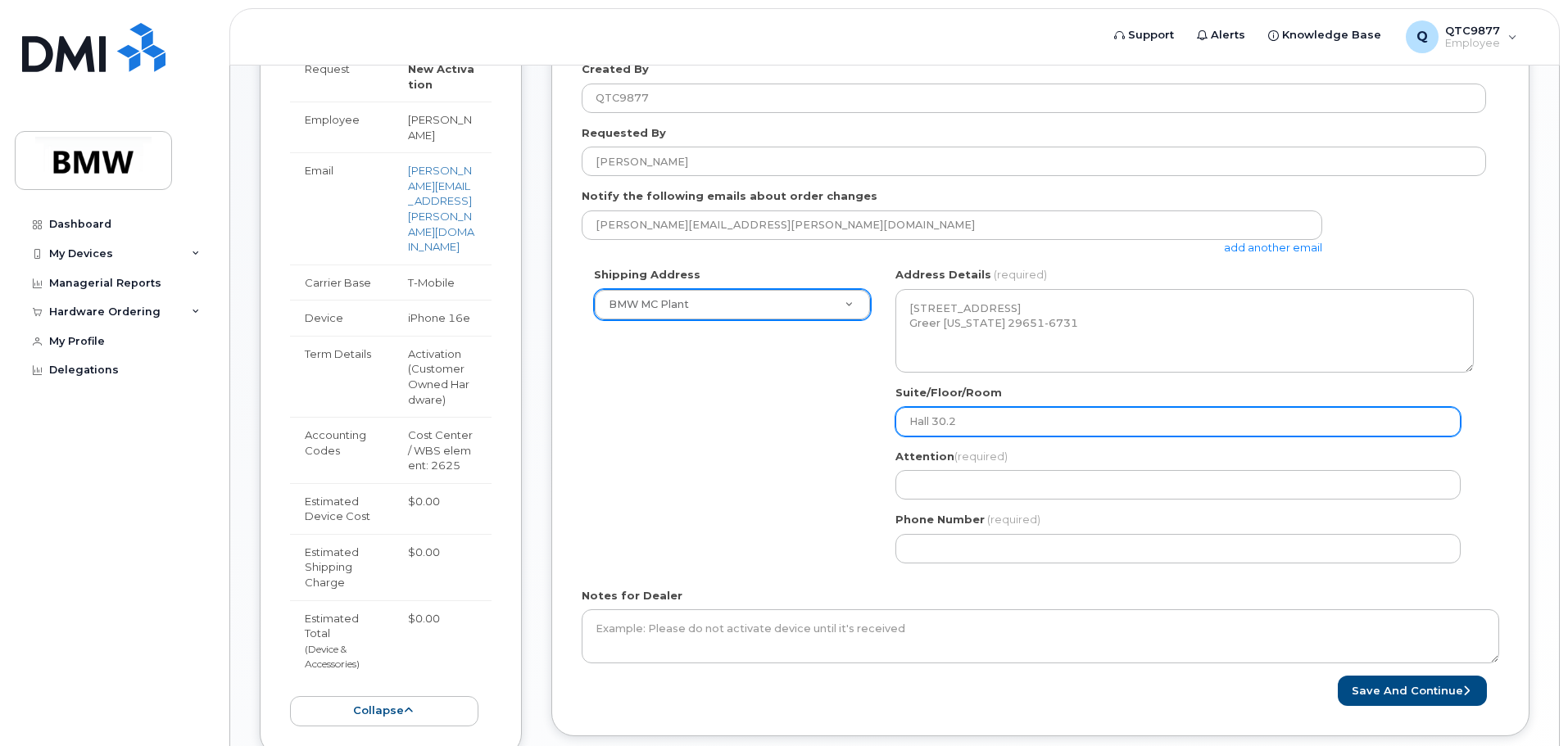
type input "Hall 30.2"
select select
type input "Hall 30.2 S"
select select
type input "Hall 30.2 SL"
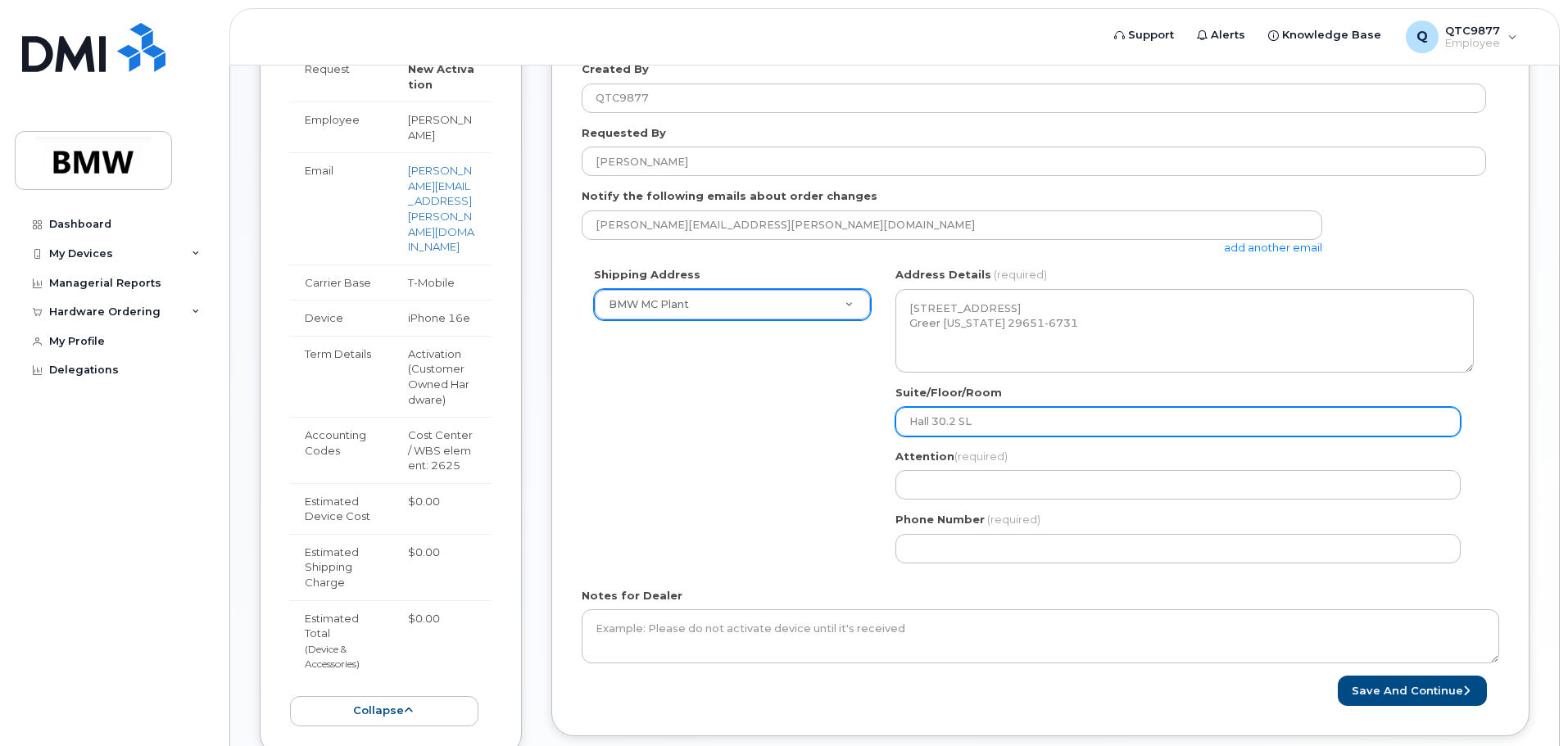
select select
type input "Hall 30.2 SL O"
select select
type input "Hall 30.2 SL Of"
select select
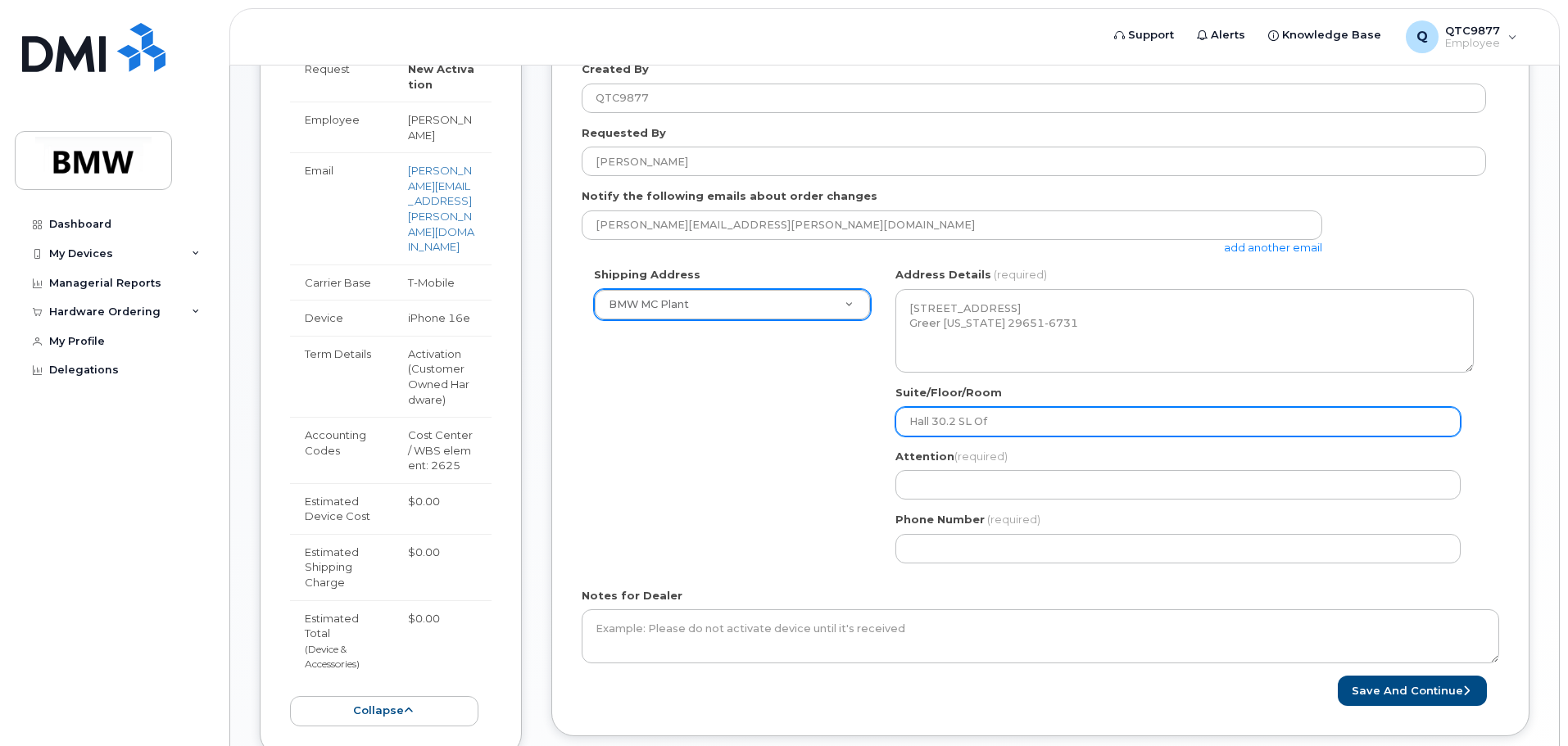
type input "Hall 30.2 SL Off"
select select
type input "Hall 30.2 SL Offi"
select select
type input "Hall 30.2 SL Offic"
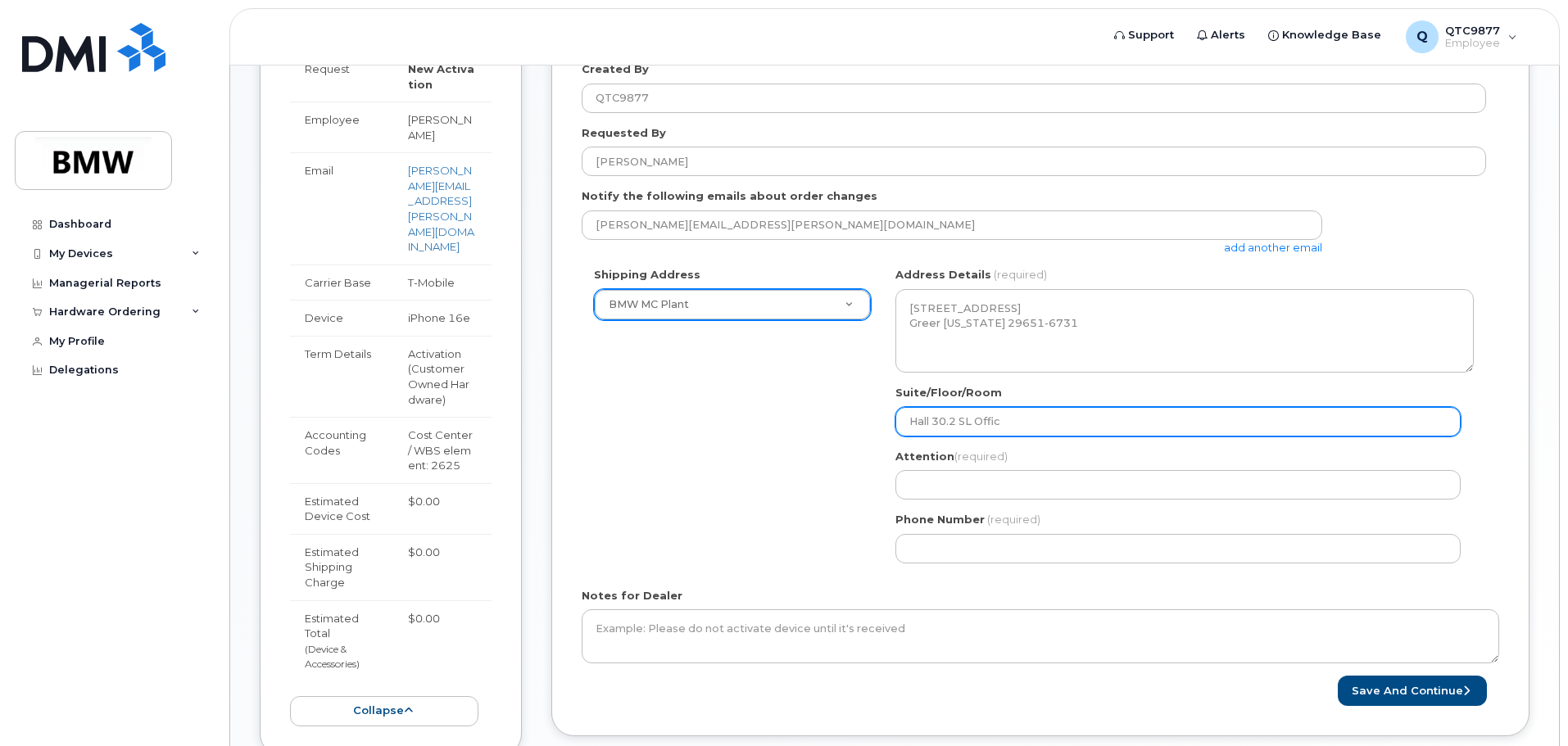
select select
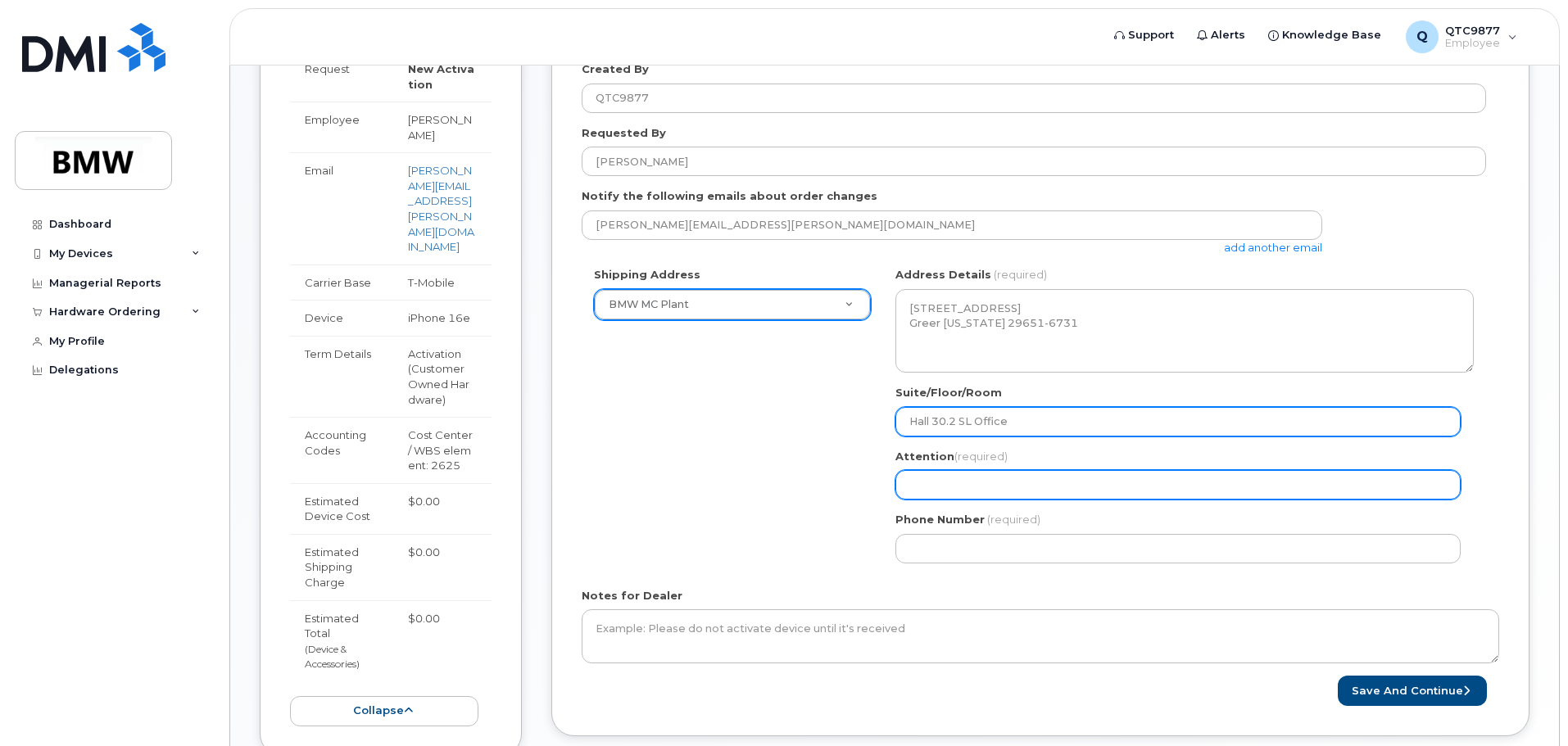
type input "Hall 30.2 SL Office"
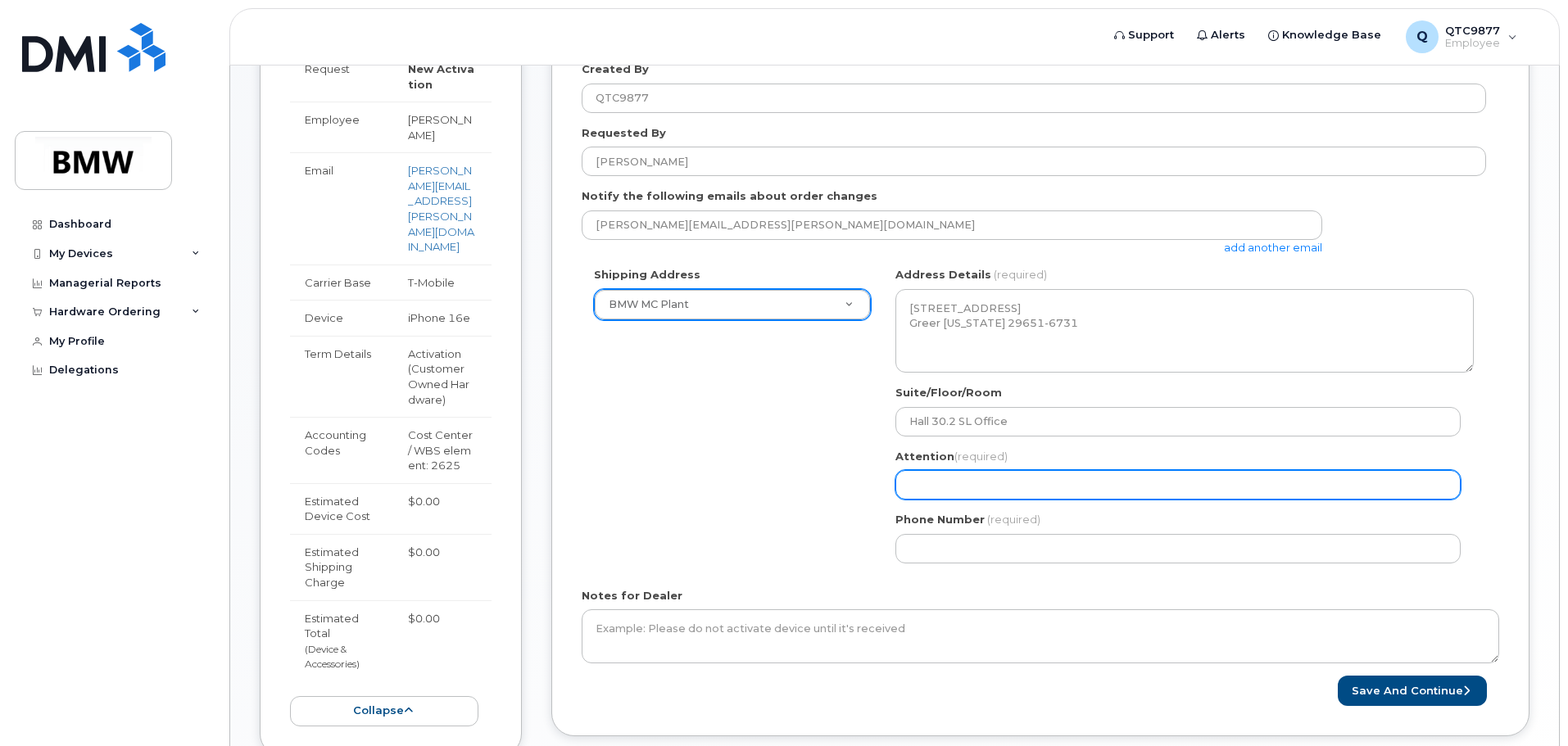
click at [945, 478] on input "Attention (required)" at bounding box center [1178, 484] width 565 height 29
select select
type input "J"
select select
type input "Je"
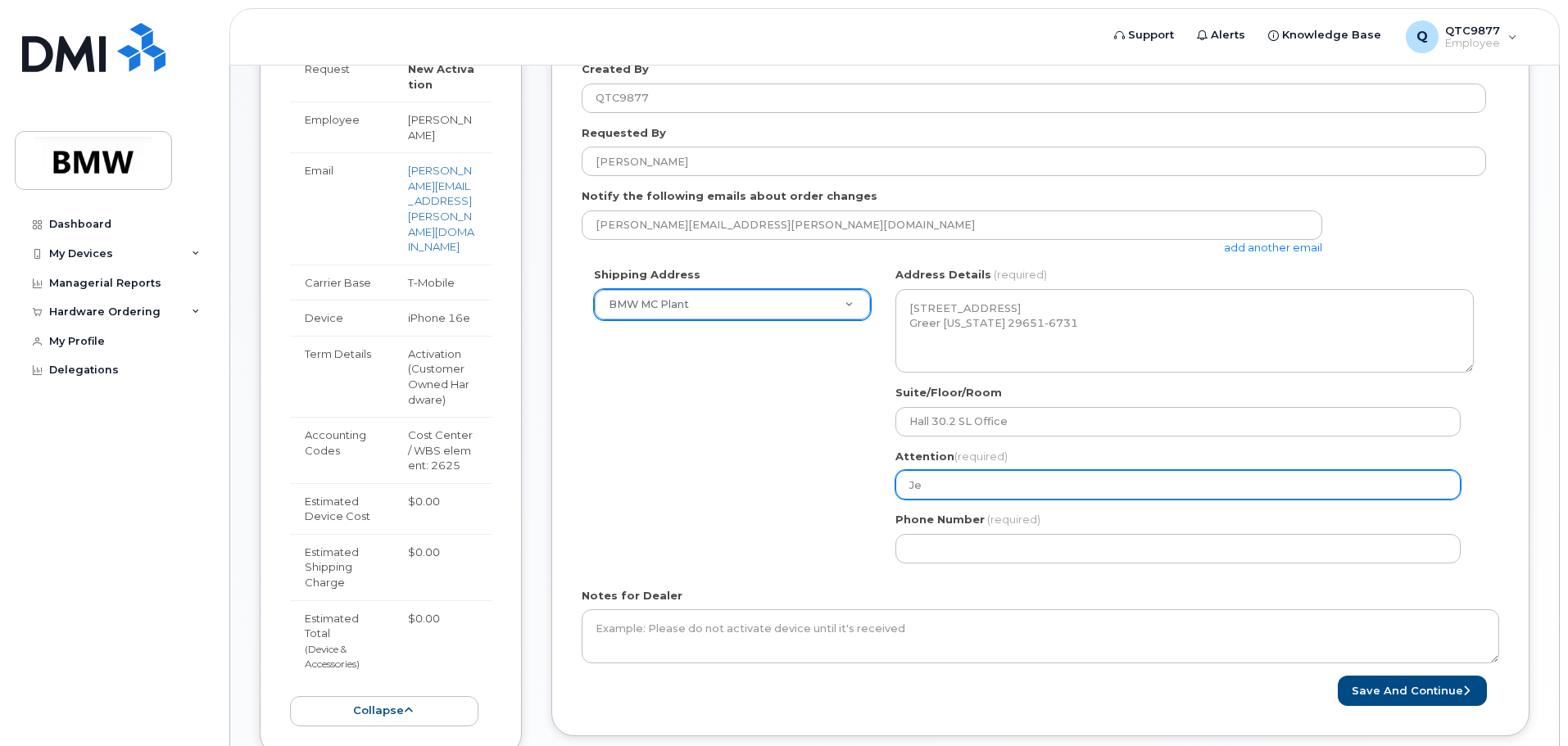
select select
type input "Jes"
select select
type input "Jess"
select select
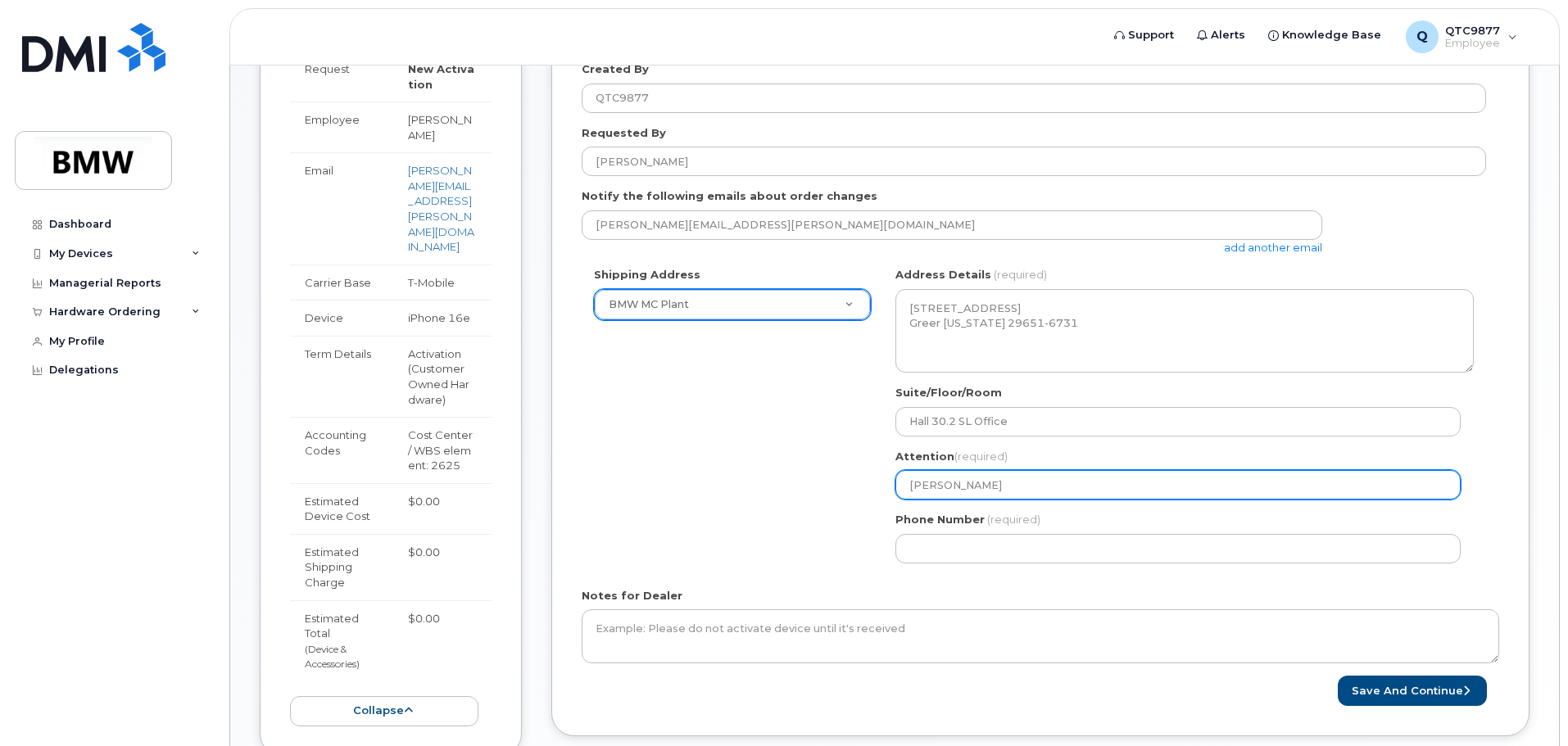
type input "Jesse"
select select
type input "Jesse H"
select select
type input "Jesse He"
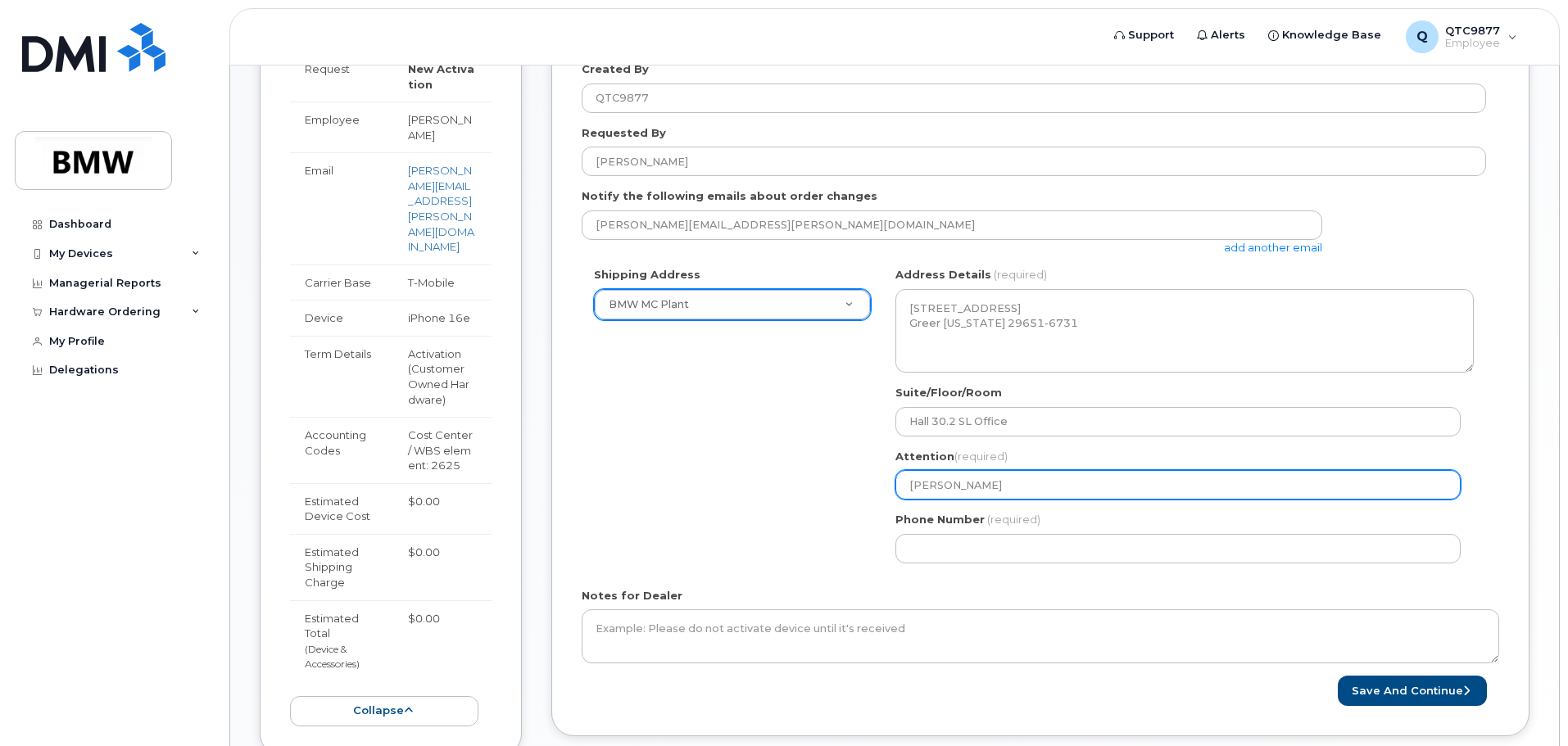
select select
type input "Jesse Hes"
select select
type input "Jesse Hess"
select select
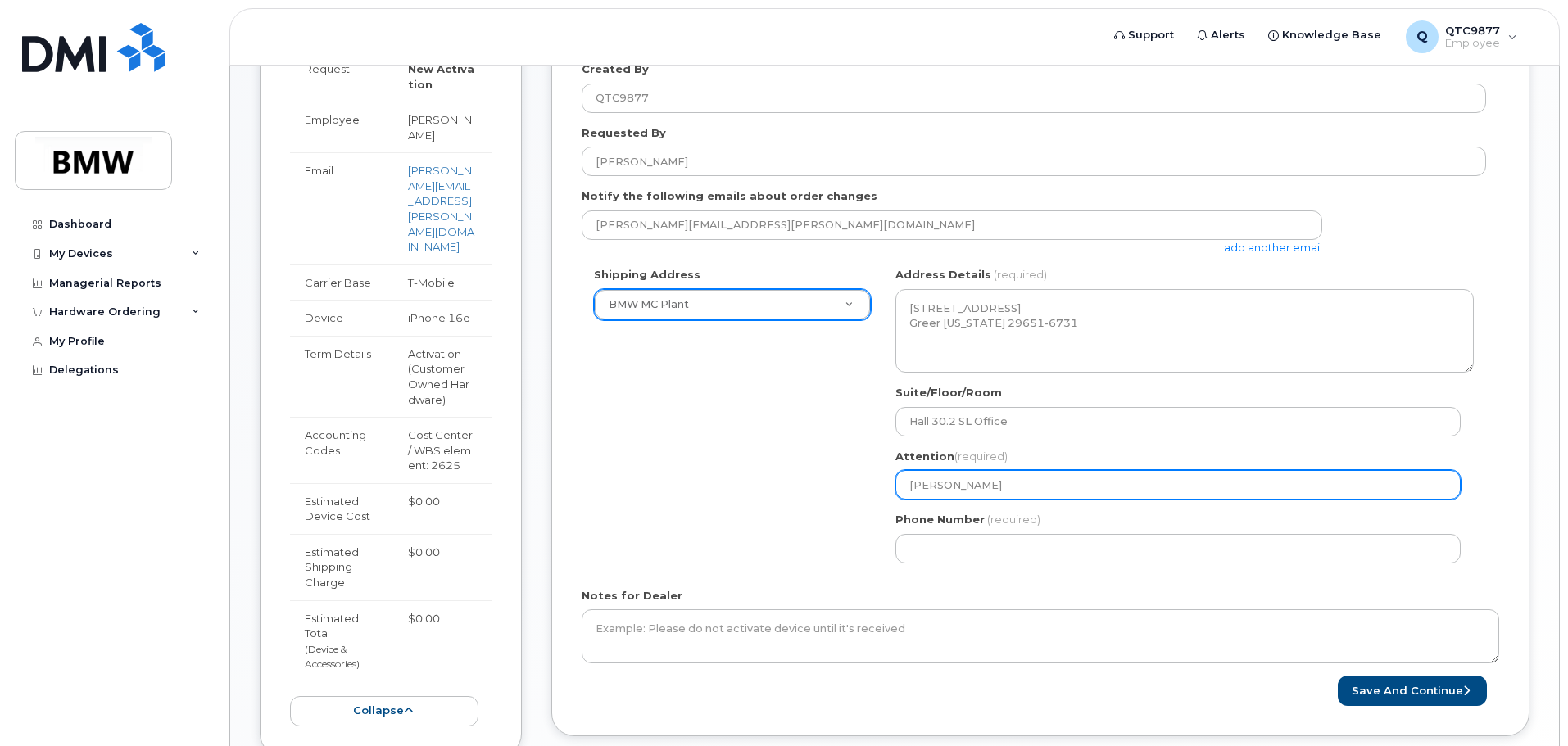
type input "Jesse Hesso"
select select
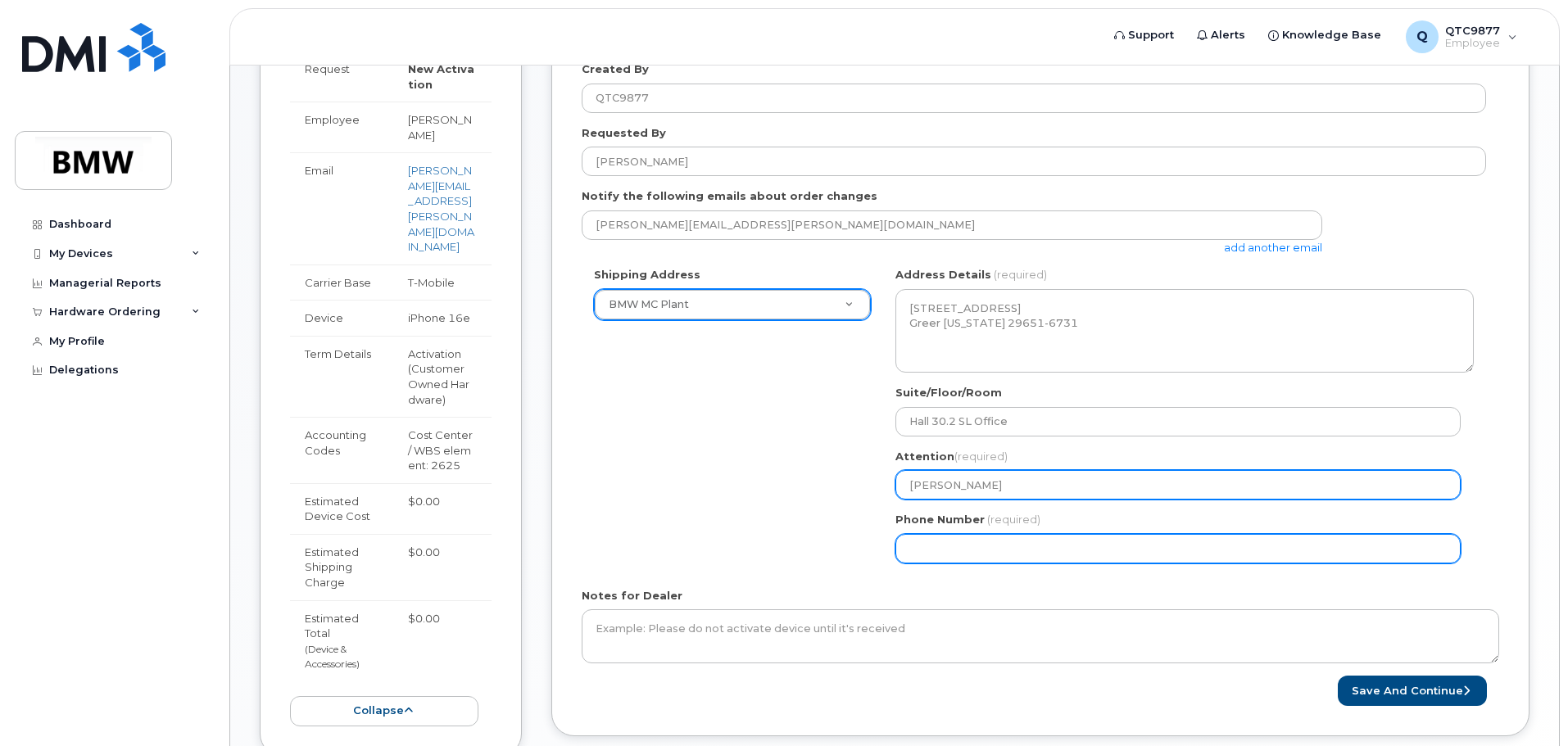
type input "[PERSON_NAME]"
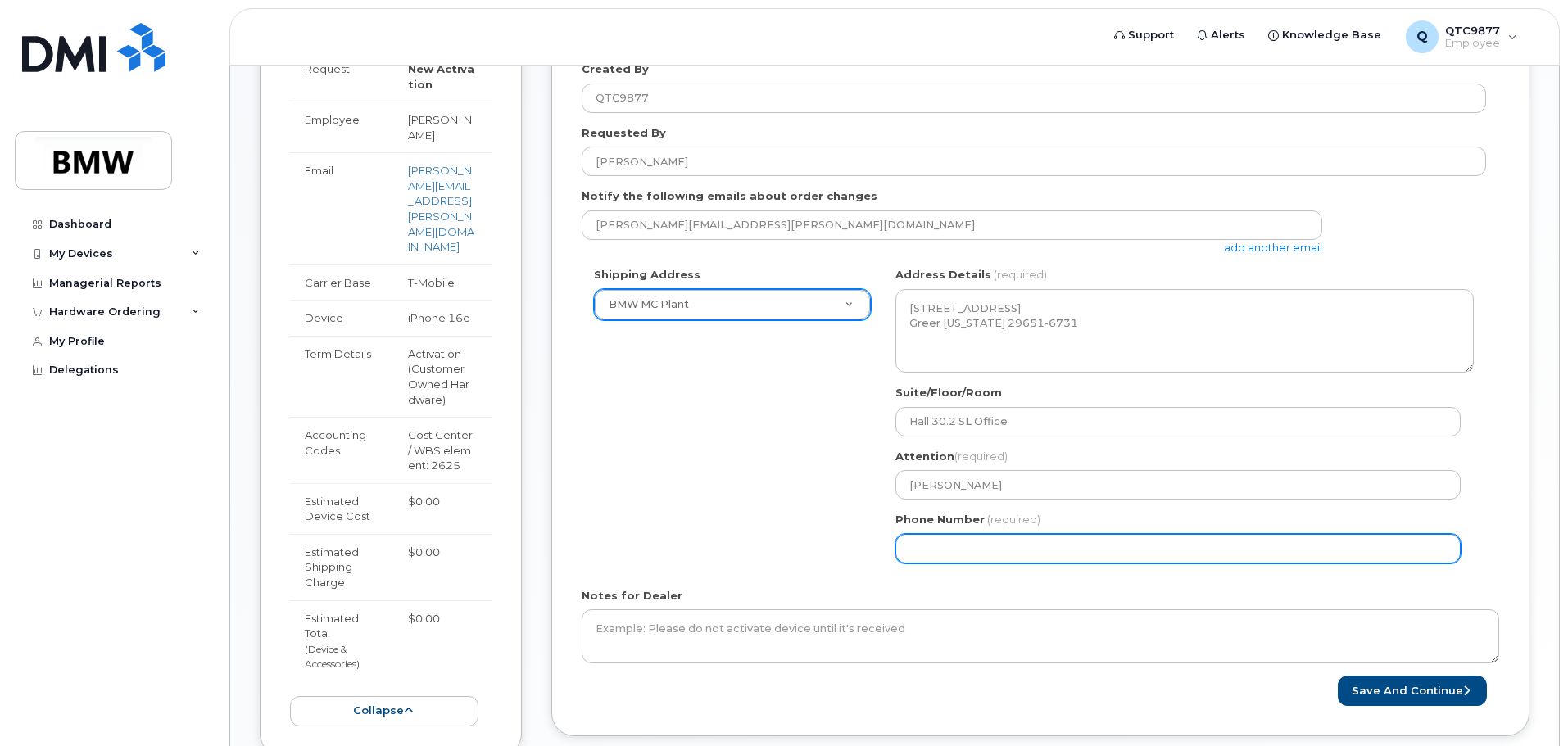
click at [953, 550] on input "Phone Number" at bounding box center [1178, 548] width 565 height 29
select select
type input "864907690"
select select
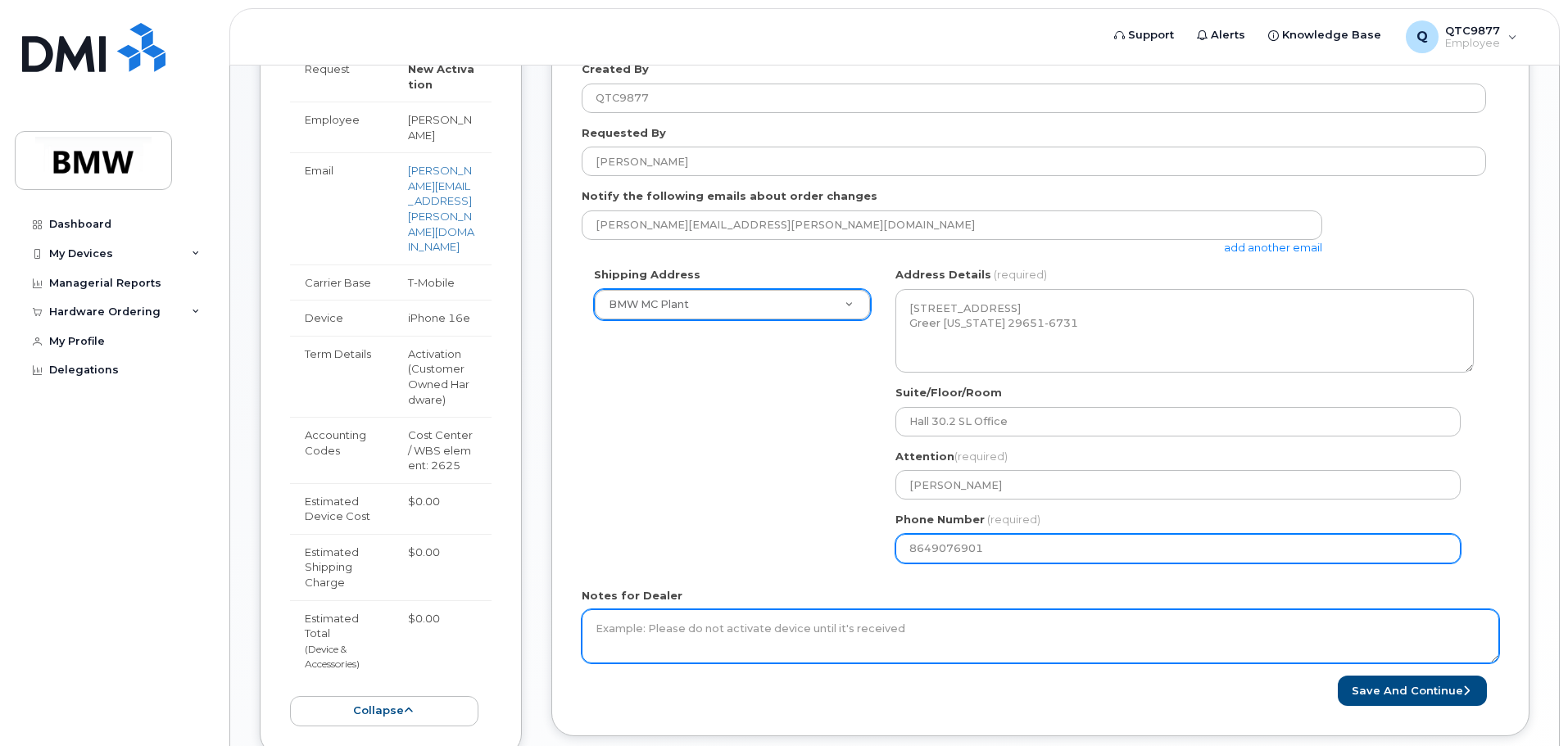
type input "8649076901"
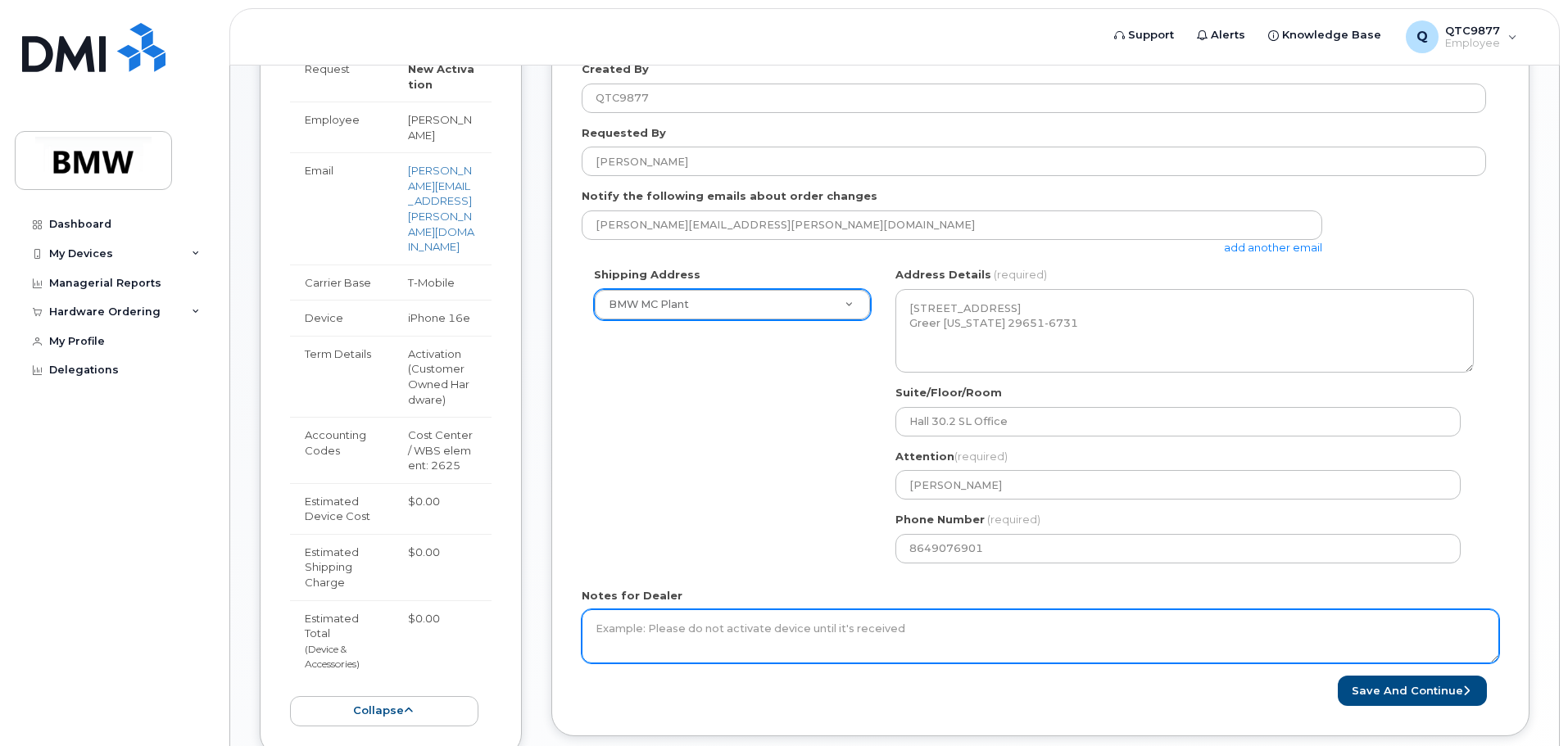
click at [1076, 617] on textarea "Notes for Dealer" at bounding box center [1041, 636] width 918 height 54
type textarea "E-sim needed for device not being used"
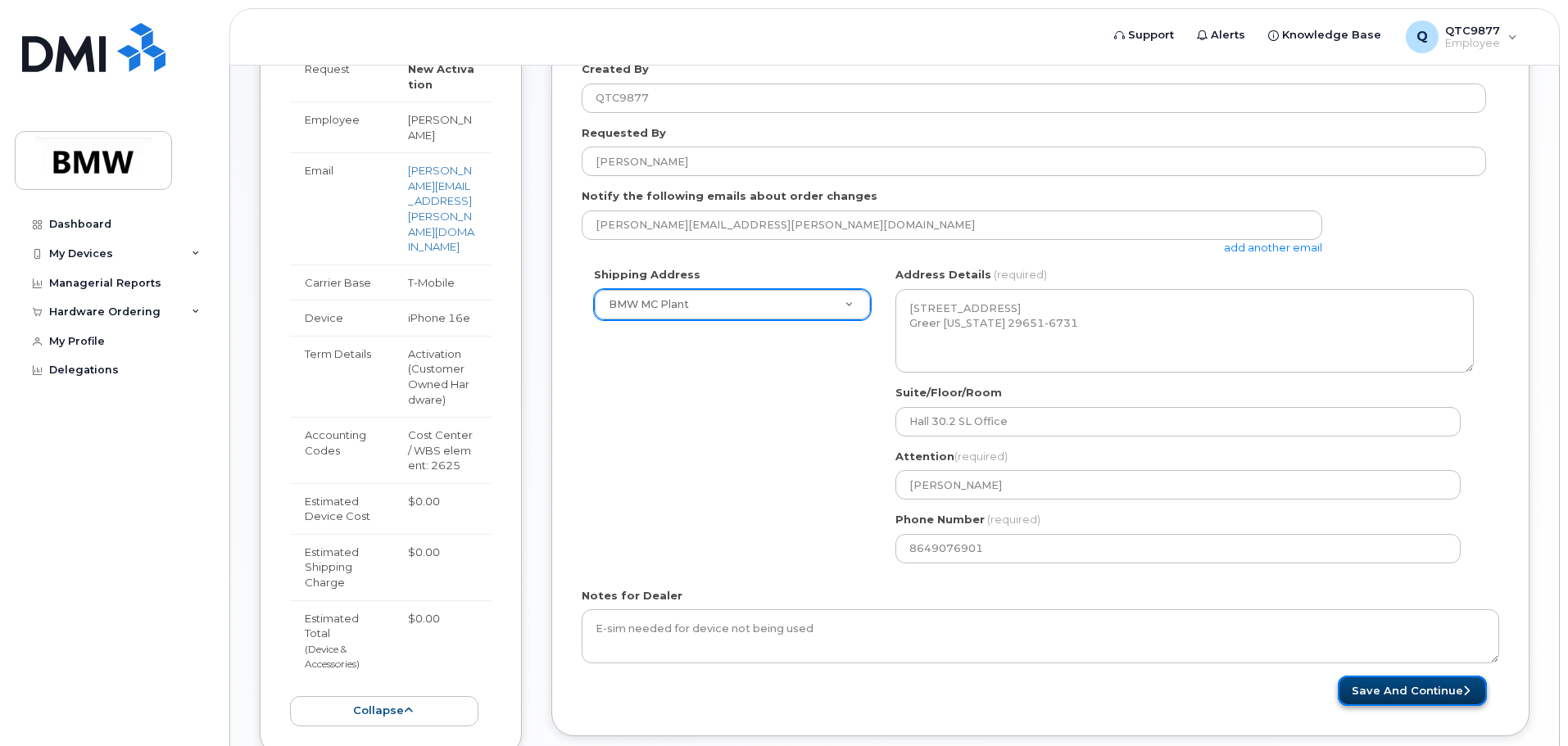
click at [1419, 698] on button "Save and Continue" at bounding box center [1413, 691] width 149 height 30
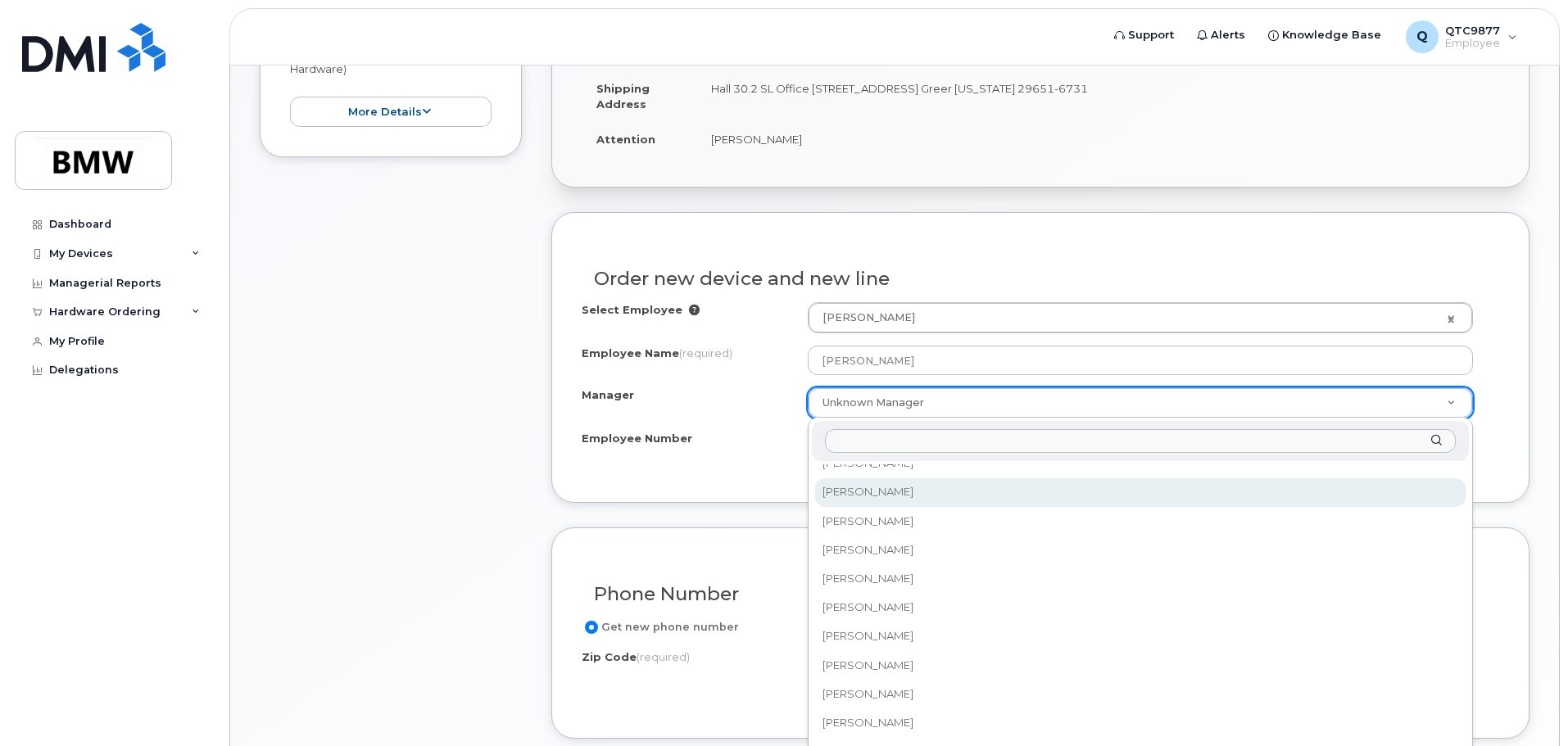
scroll to position [23316, 0]
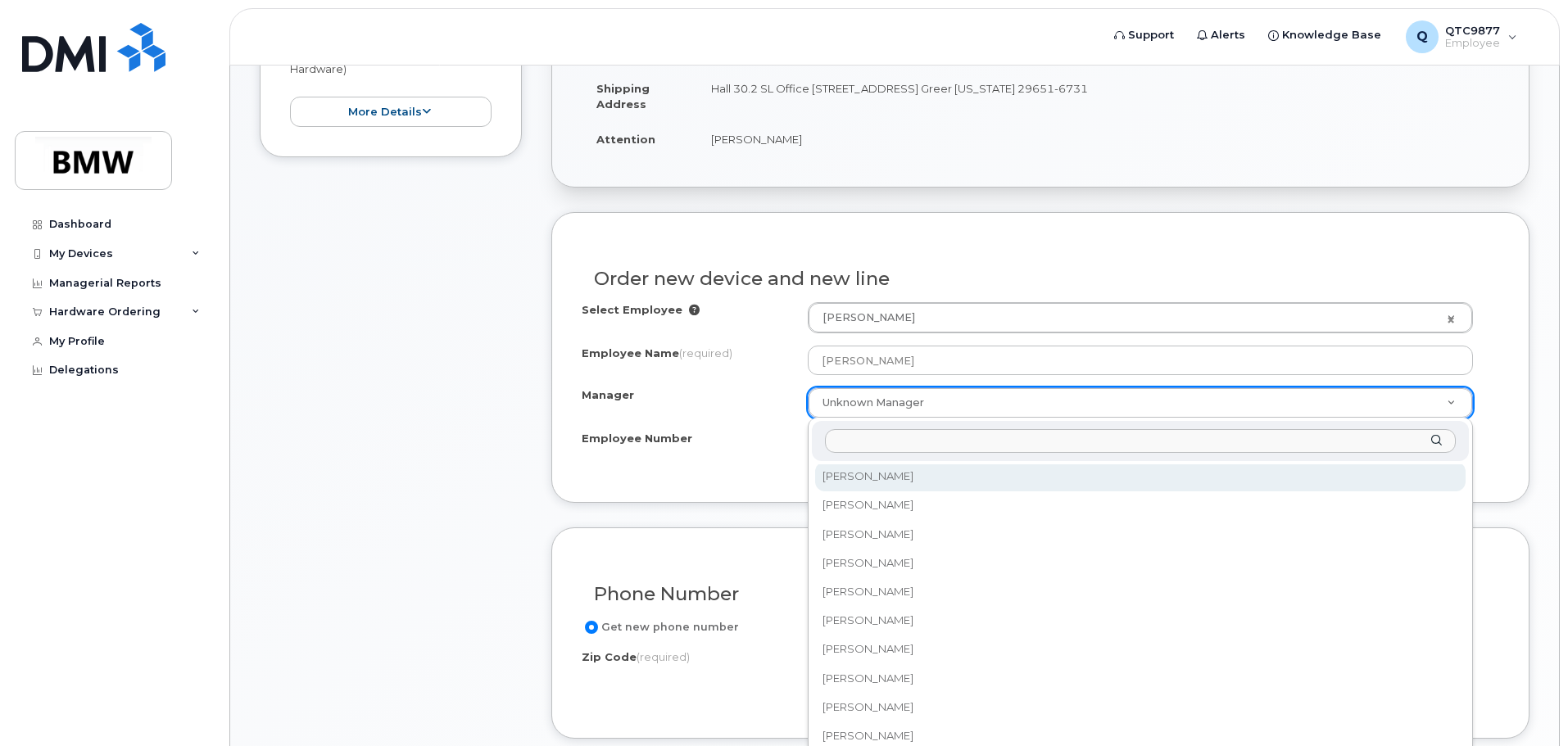
click at [902, 450] on input "Manager" at bounding box center [1140, 441] width 631 height 24
type input "p"
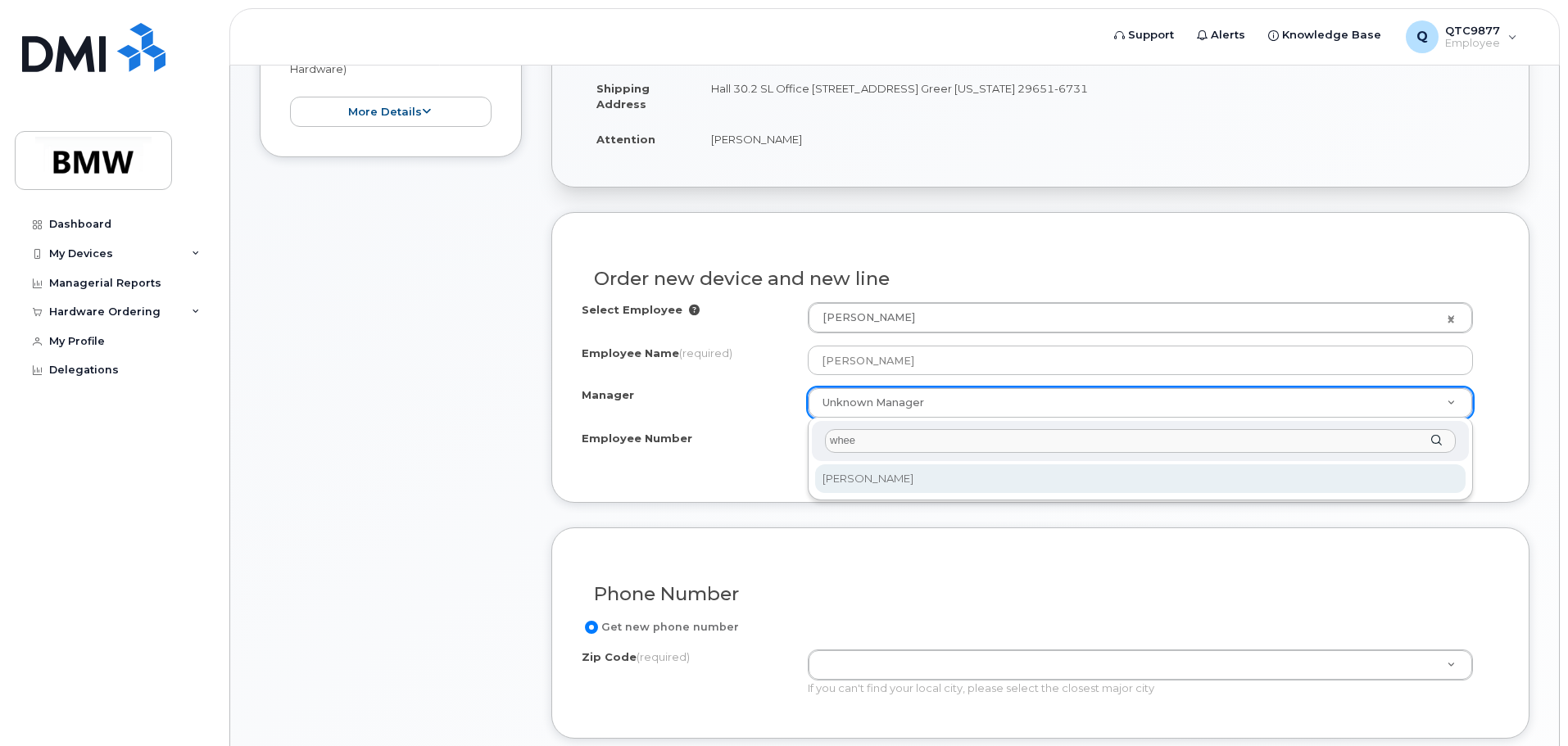
type input "whee"
select select "1905493"
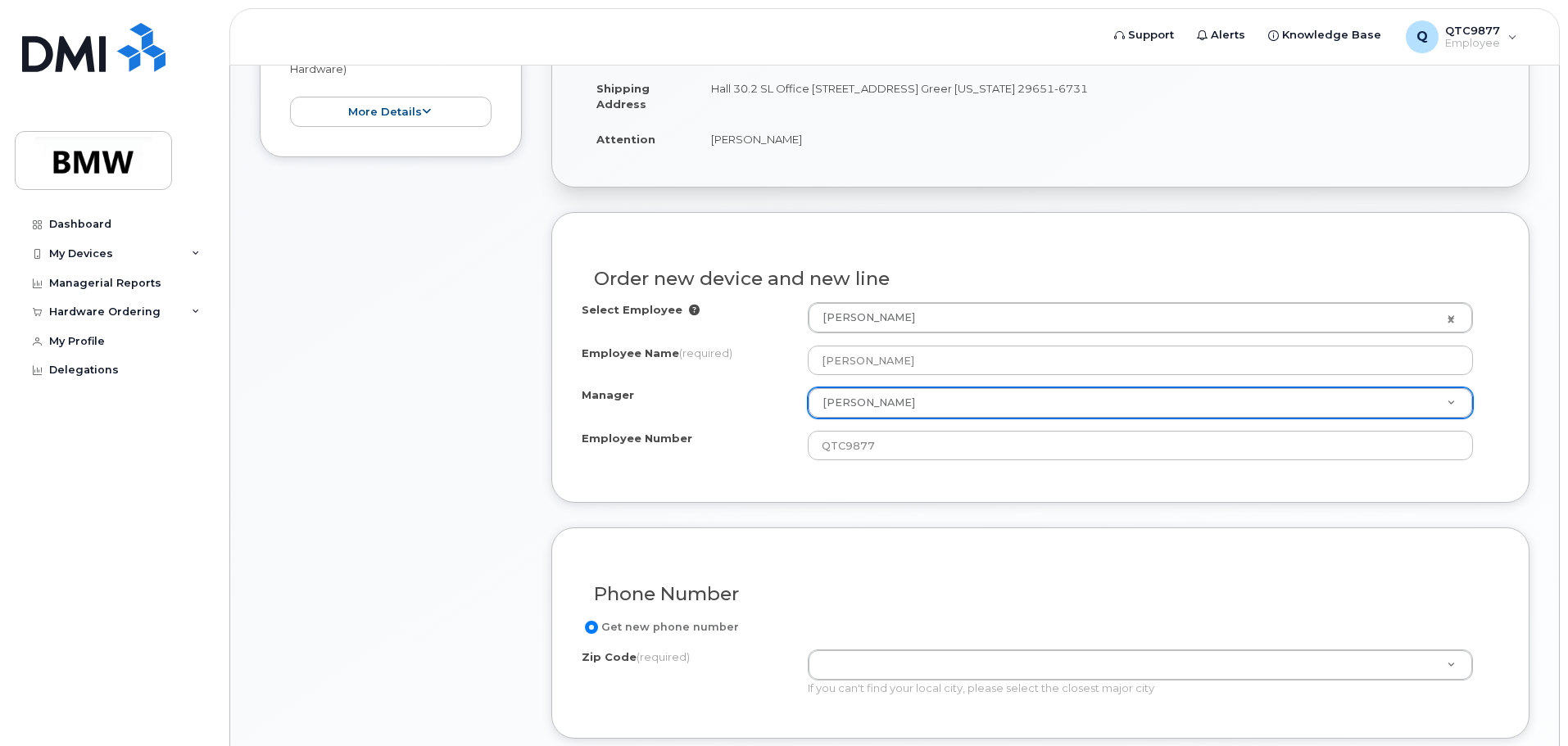
click at [848, 481] on div "Order new device and new line Select Employee Jesse Hesson 1902785 Employee Nam…" at bounding box center [1040, 357] width 978 height 291
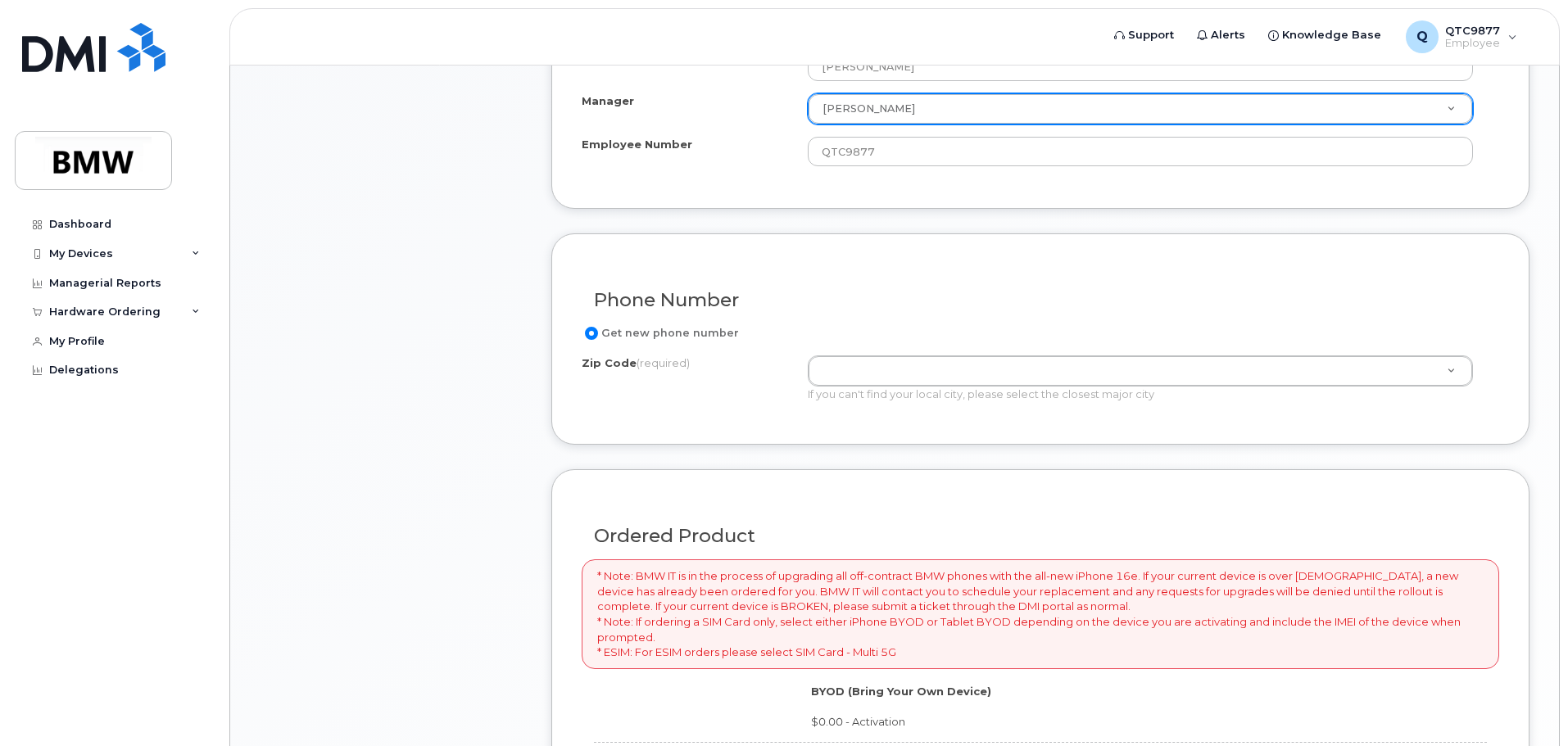
scroll to position [737, 0]
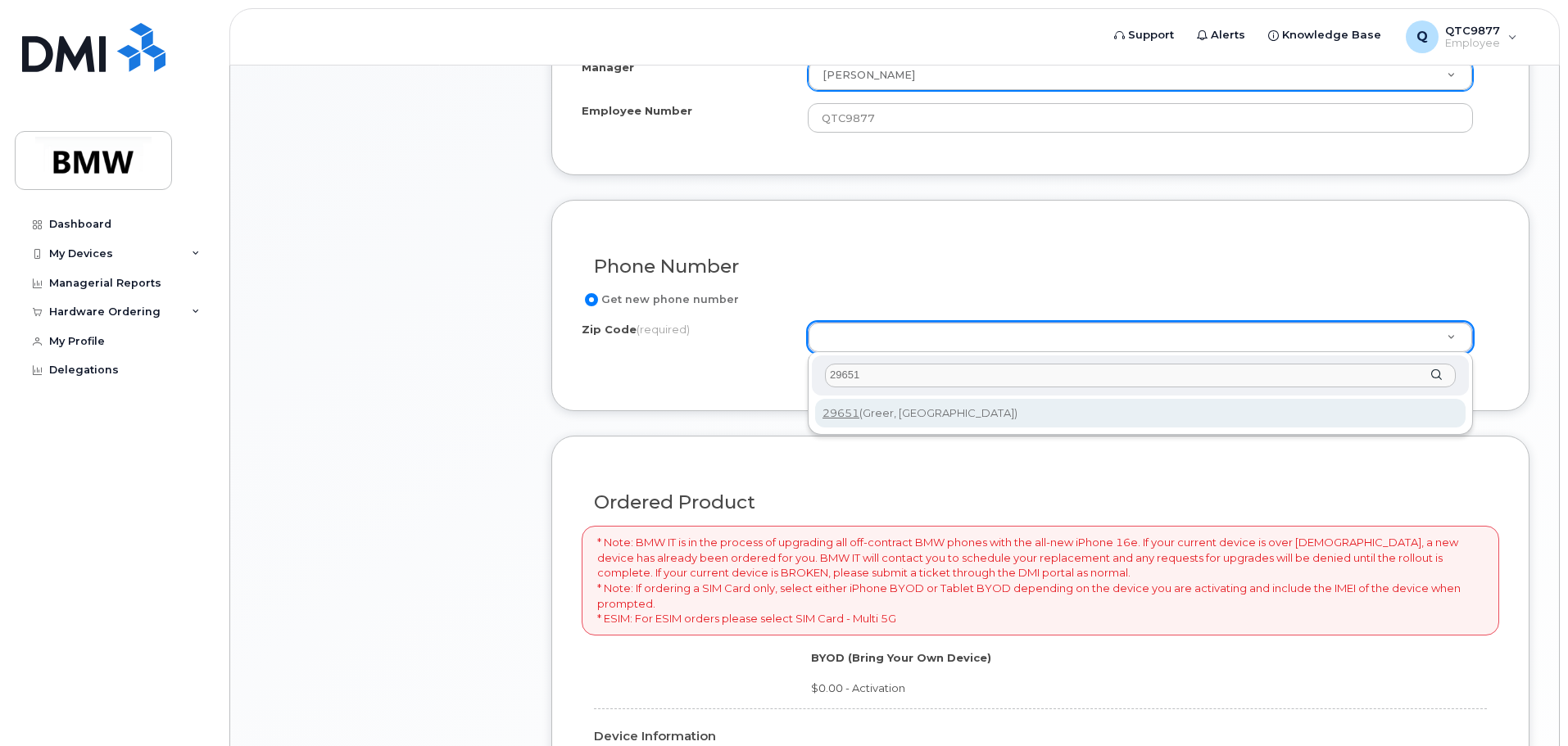
type input "29651"
type input "29651 (Greer, SC)"
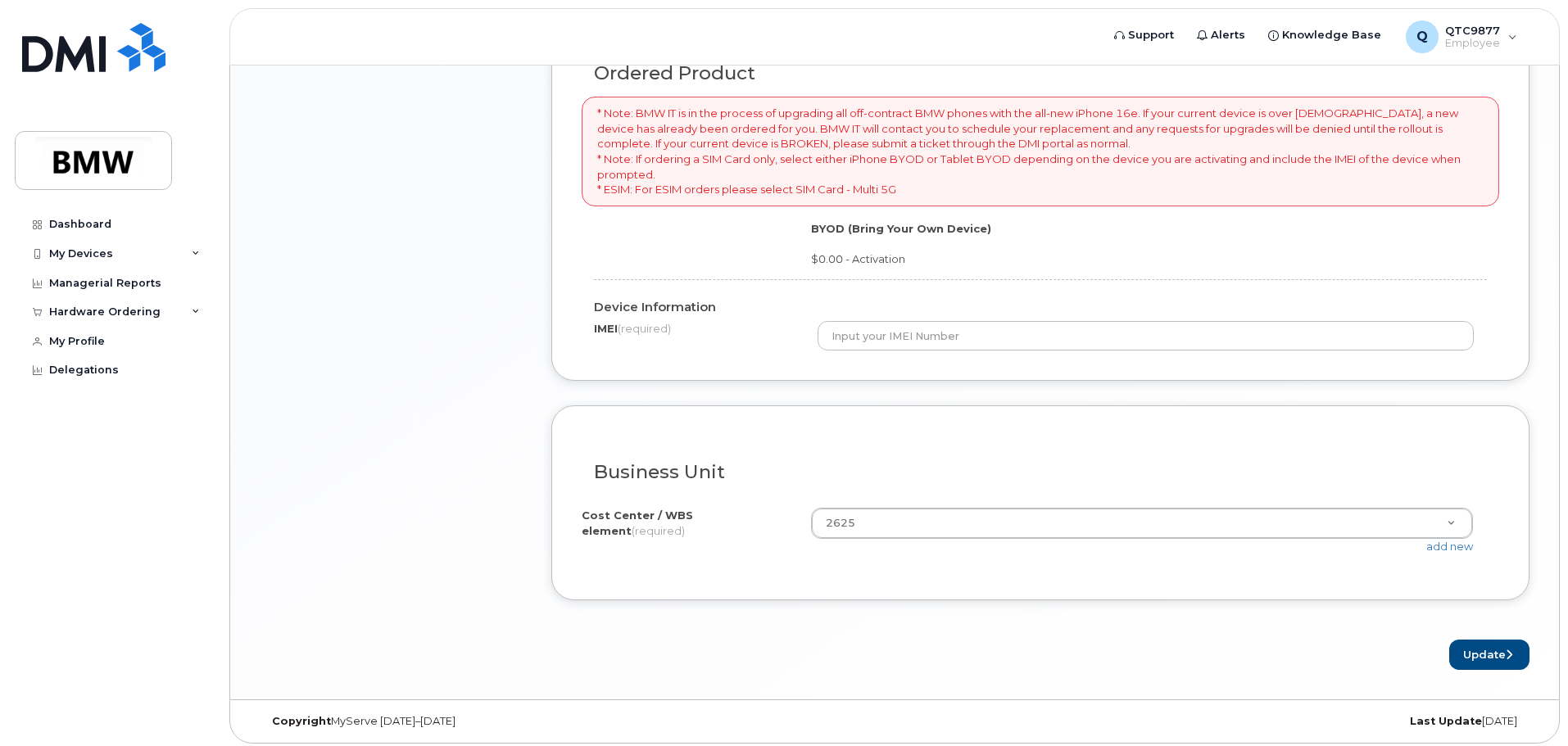
scroll to position [1172, 0]
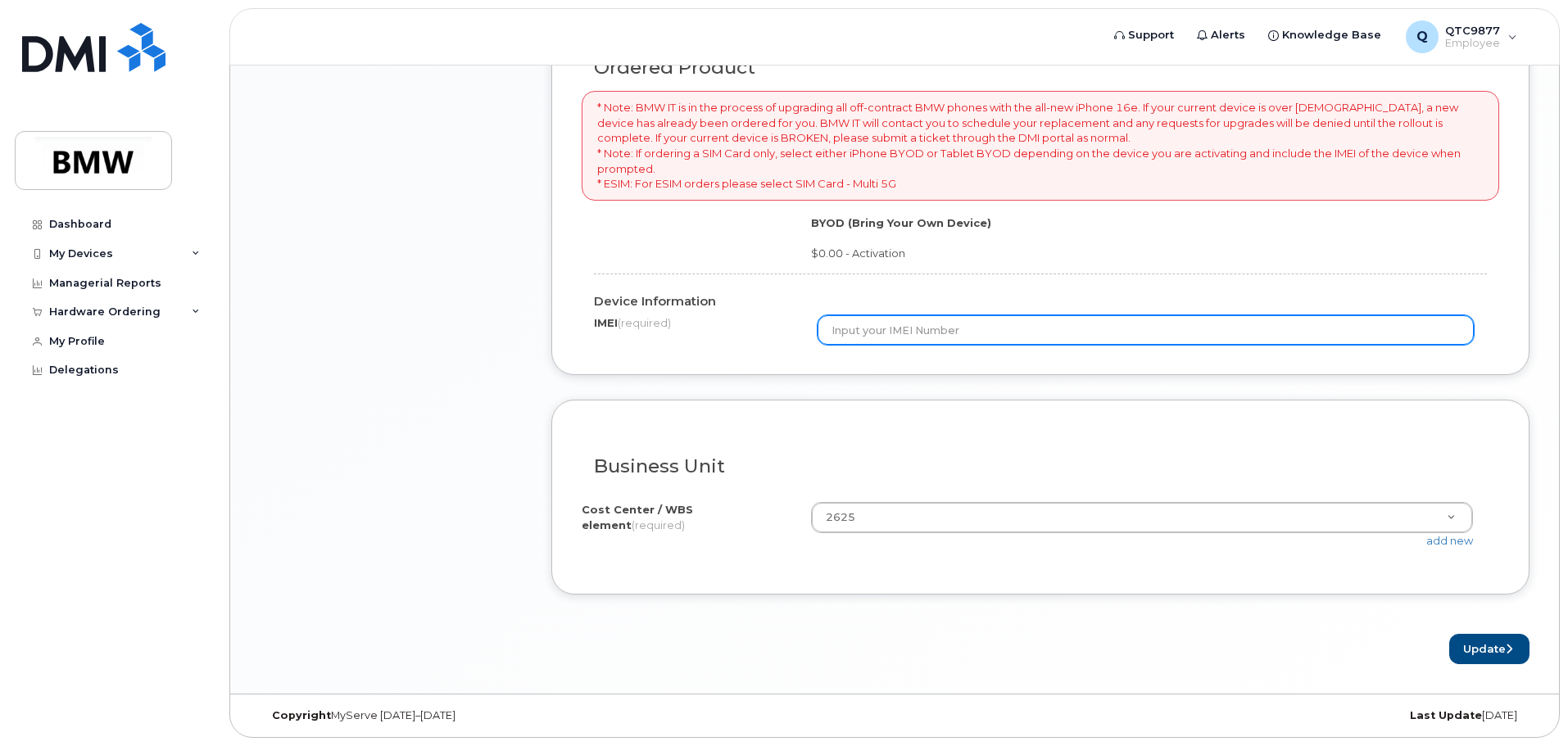
click at [842, 330] on input "text" at bounding box center [1146, 329] width 657 height 29
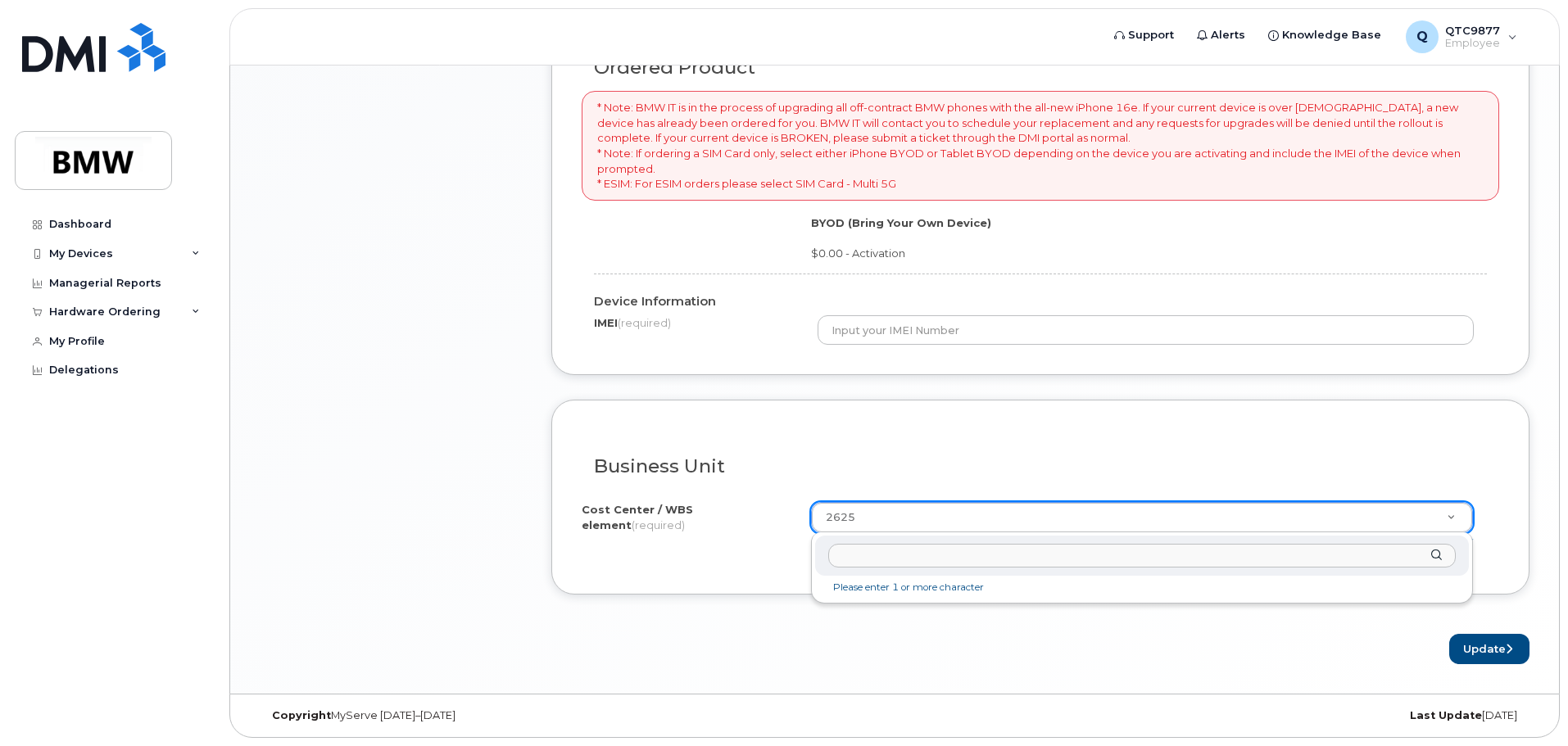
click at [883, 559] on input "text" at bounding box center [1141, 555] width 627 height 24
type input "2655"
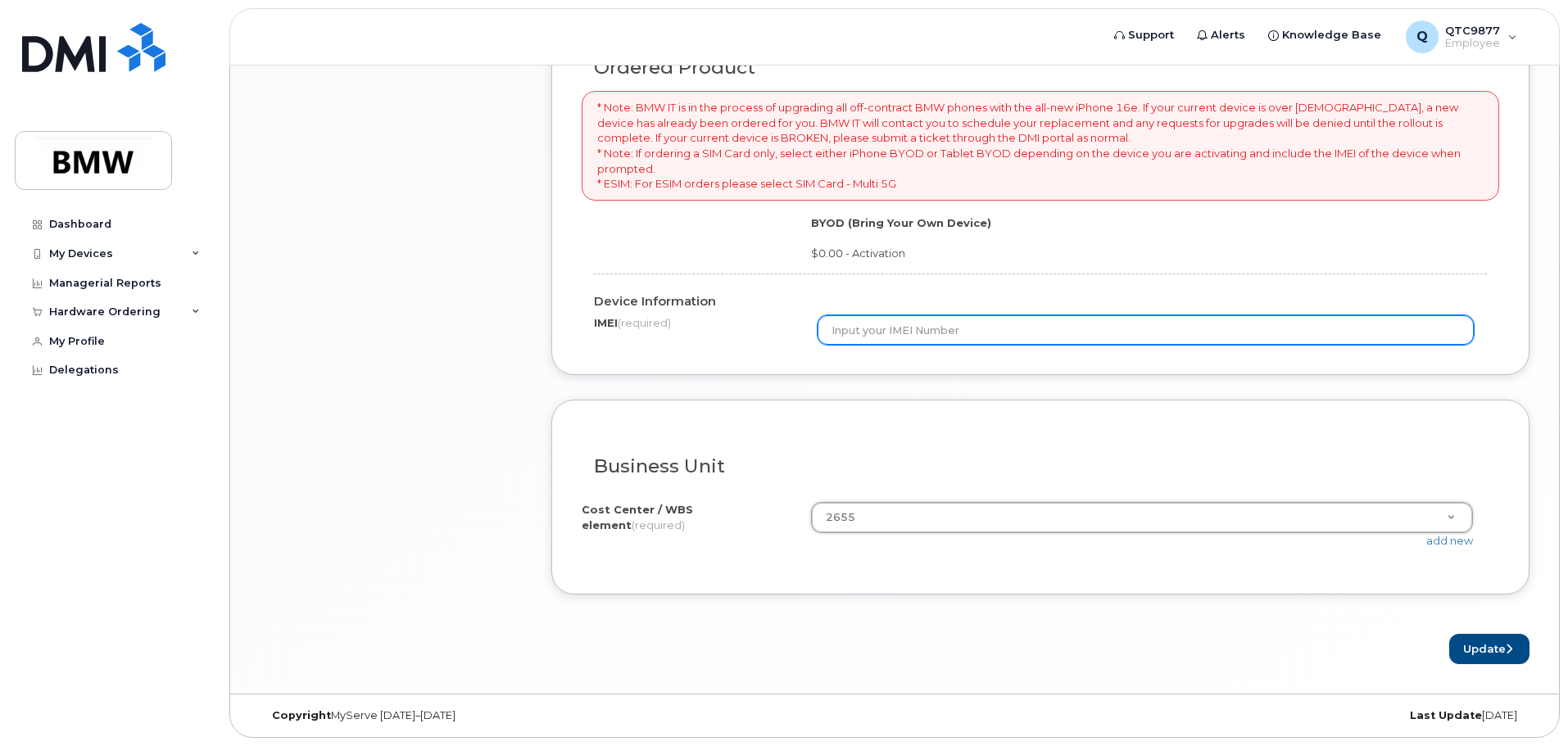
click at [847, 333] on input "text" at bounding box center [1146, 329] width 657 height 29
click at [883, 335] on input "text" at bounding box center [1146, 329] width 657 height 29
type input "355613397172785"
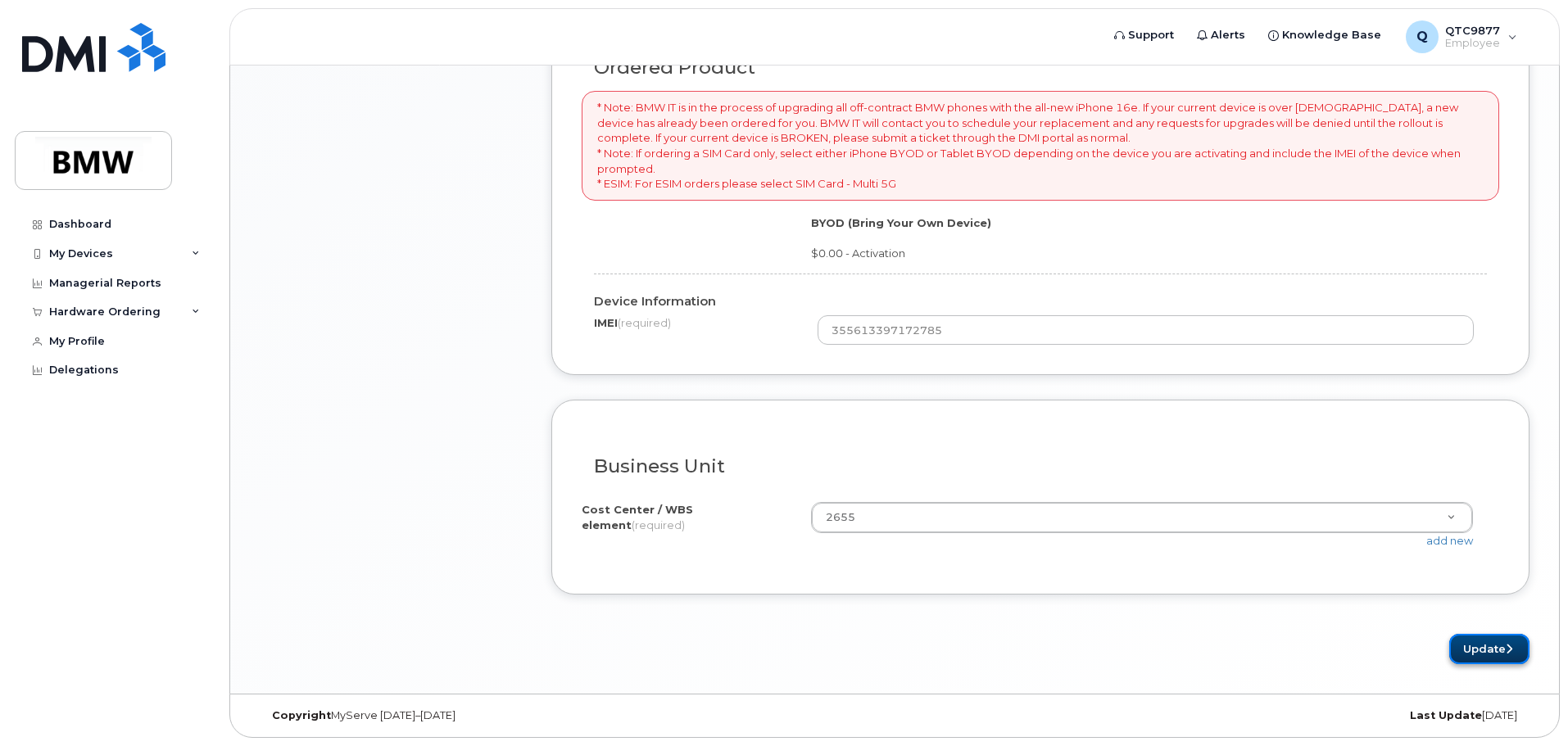
click at [1470, 658] on button "Update" at bounding box center [1489, 649] width 80 height 30
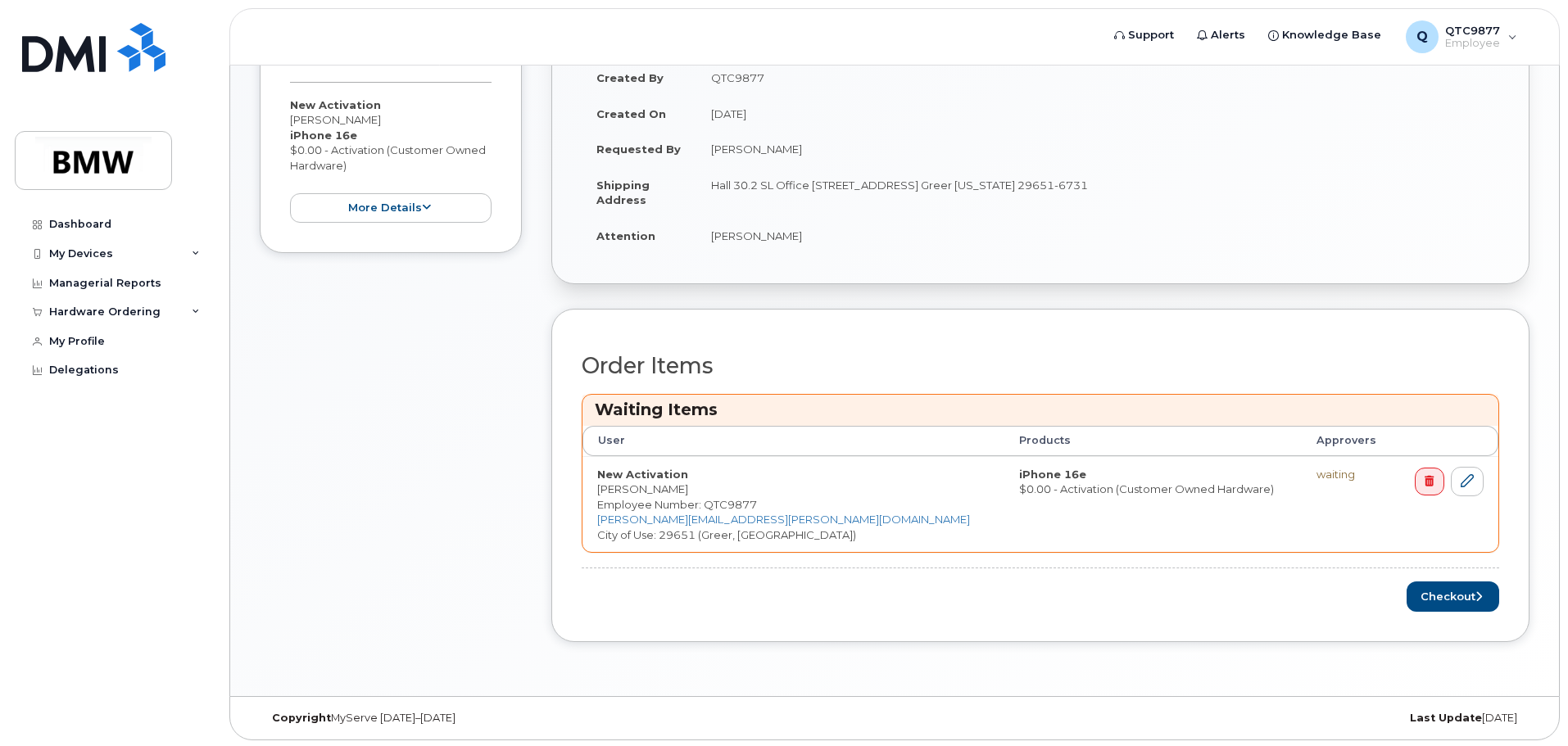
scroll to position [386, 0]
click at [1434, 591] on button "Checkout" at bounding box center [1453, 594] width 92 height 30
